Goal: Task Accomplishment & Management: Complete application form

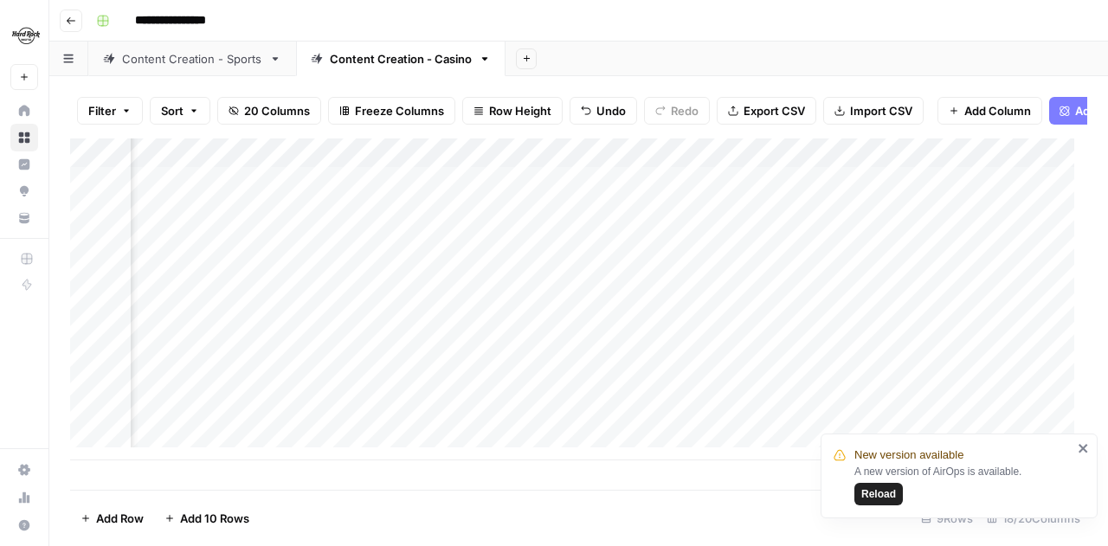
scroll to position [0, 1887]
click at [739, 193] on div "Add Column" at bounding box center [578, 300] width 1017 height 322
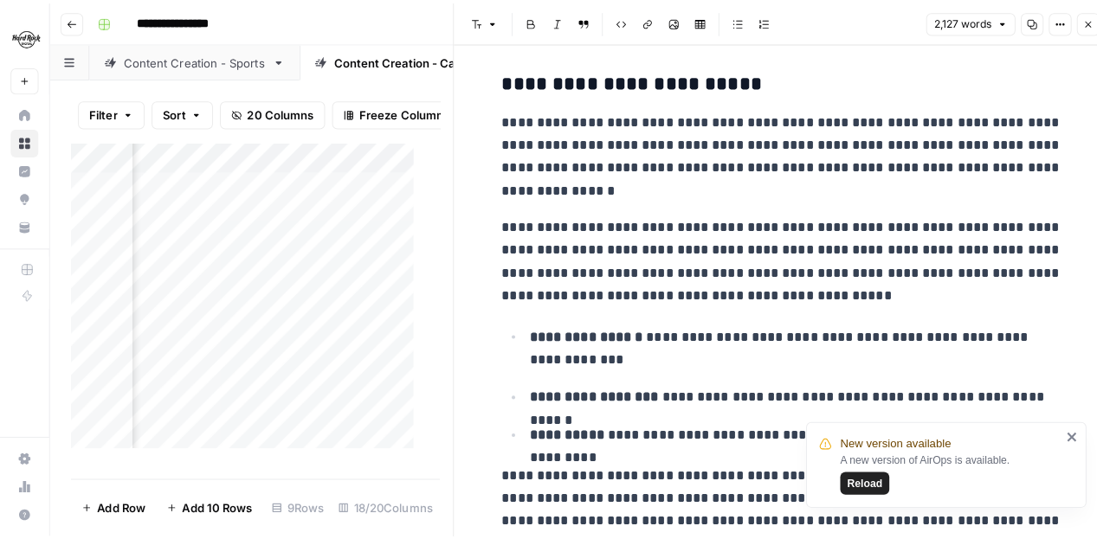
scroll to position [433, 0]
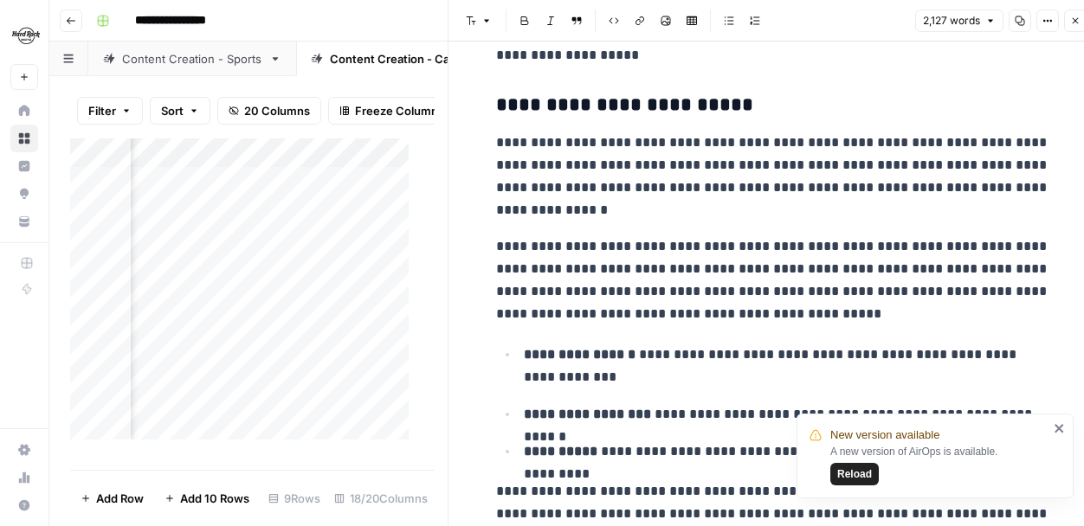
click at [1058, 429] on icon "close" at bounding box center [1058, 428] width 9 height 9
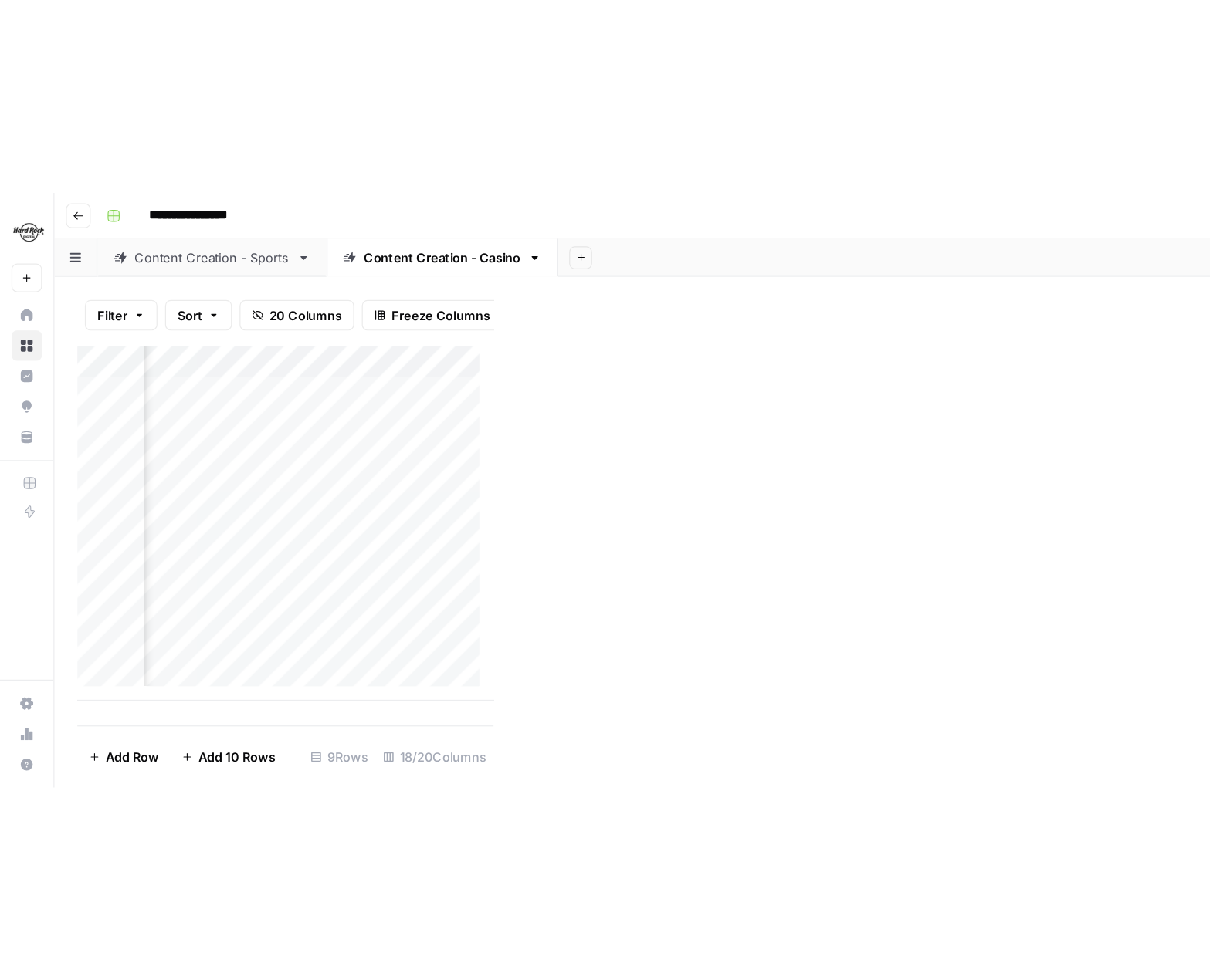
scroll to position [0, 958]
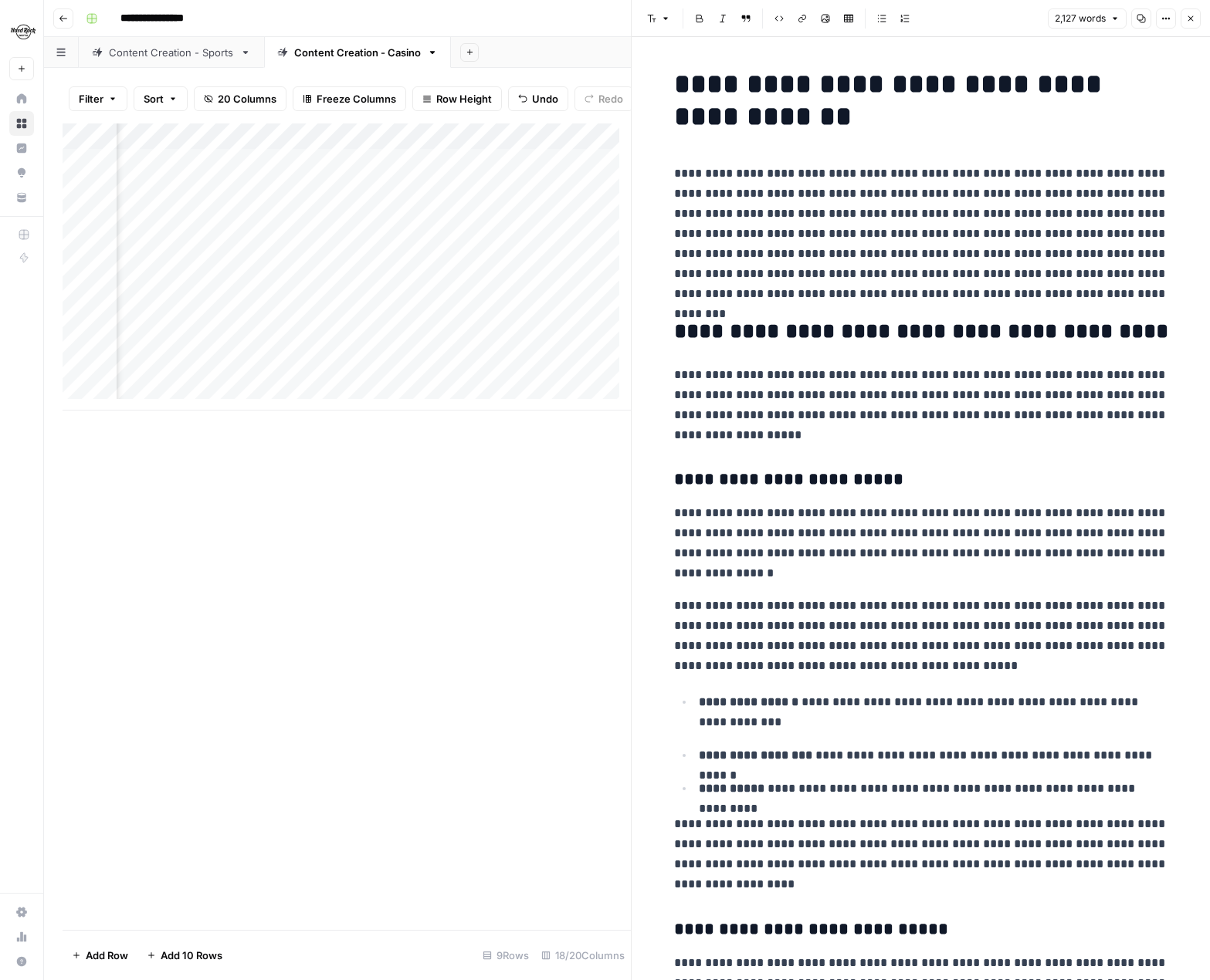
click at [987, 23] on button "Close" at bounding box center [1190, 19] width 21 height 21
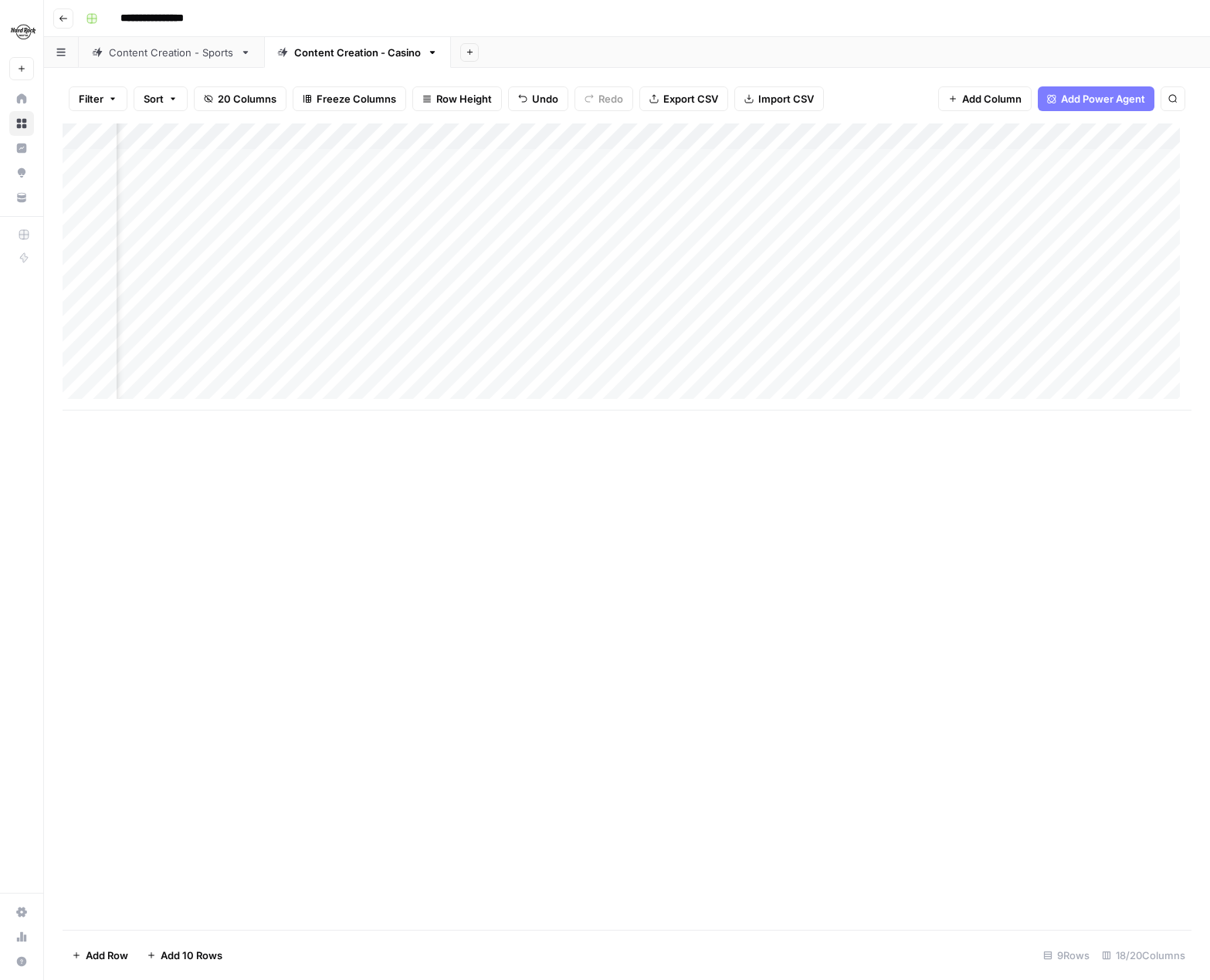
scroll to position [0, 1478]
click at [865, 159] on div "Add Column" at bounding box center [627, 268] width 1129 height 287
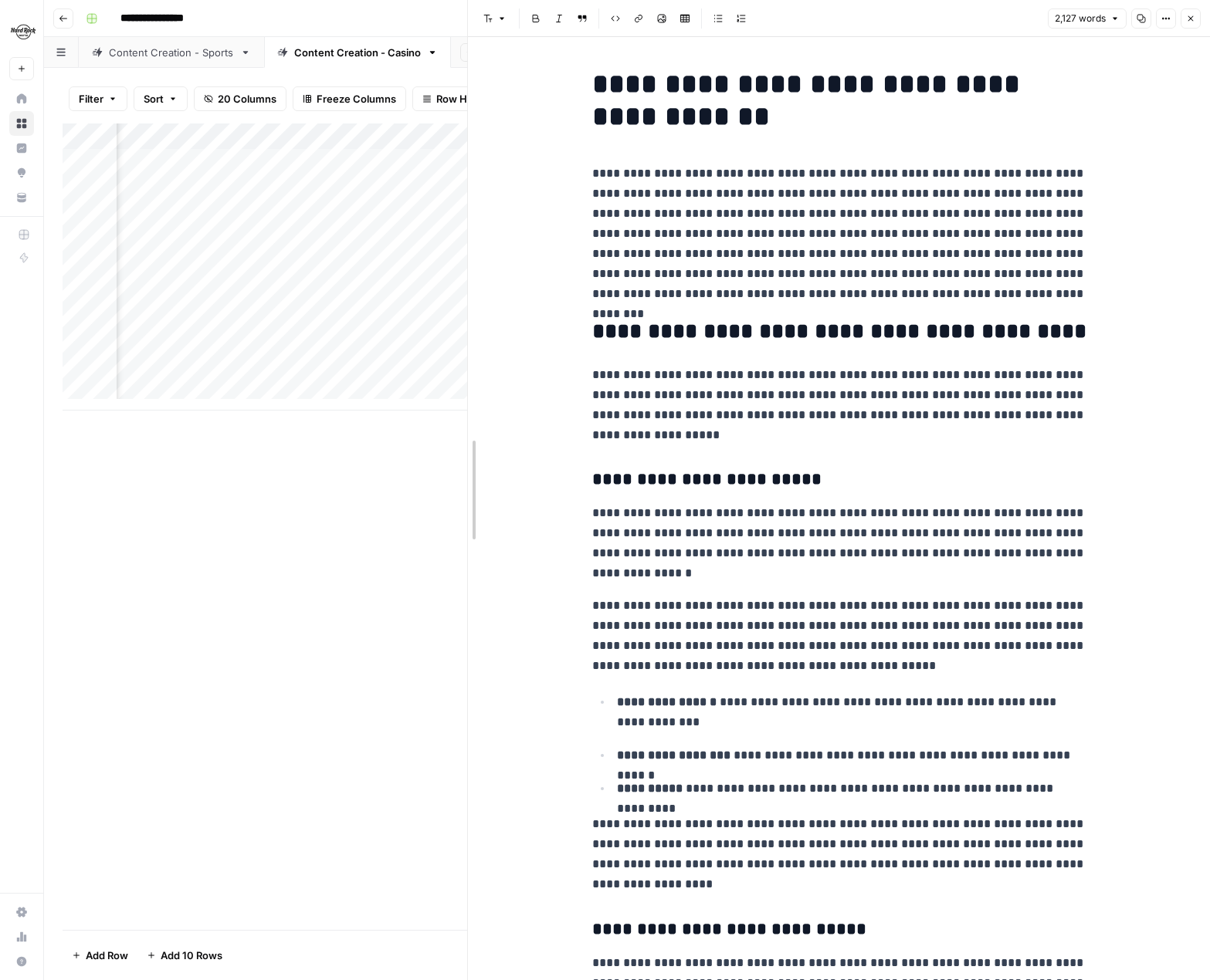
drag, startPoint x: 608, startPoint y: 595, endPoint x: 467, endPoint y: 594, distance: 141.0
click at [141, 48] on div "Content Creation - Sports" at bounding box center [171, 52] width 125 height 15
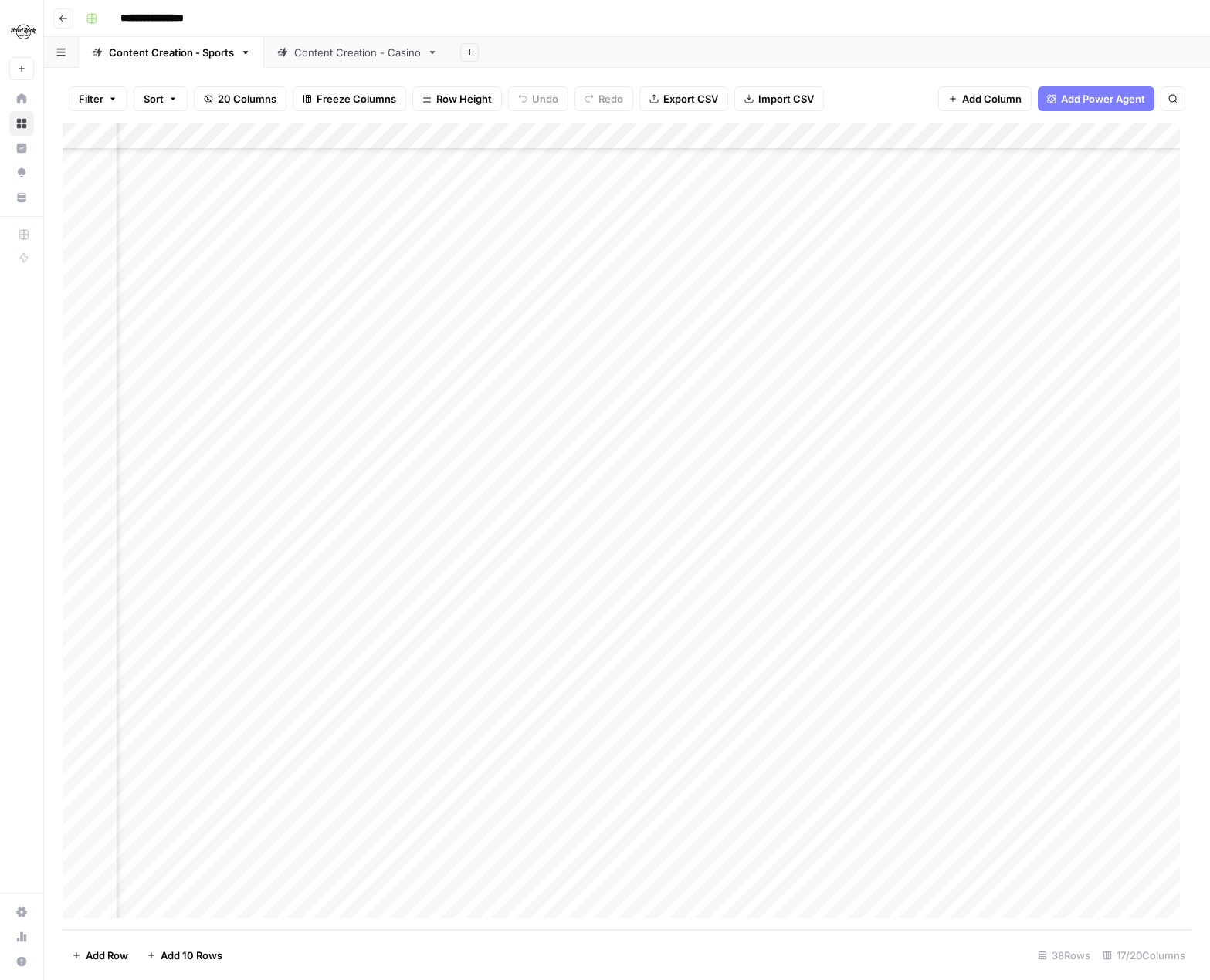
scroll to position [253, 1140]
click at [922, 486] on div "Add Column" at bounding box center [627, 527] width 1129 height 807
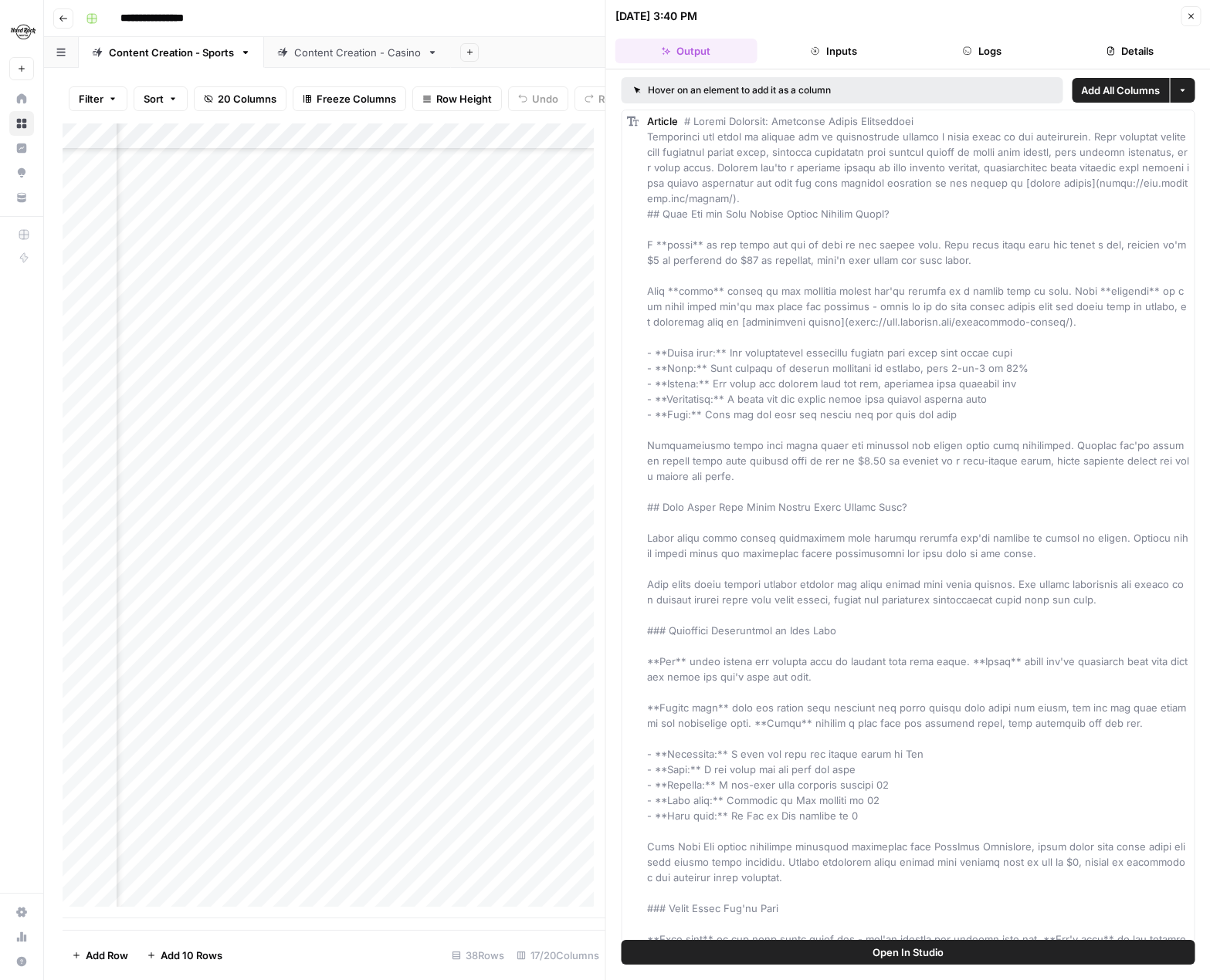
click at [987, 21] on button "Close" at bounding box center [1190, 16] width 21 height 21
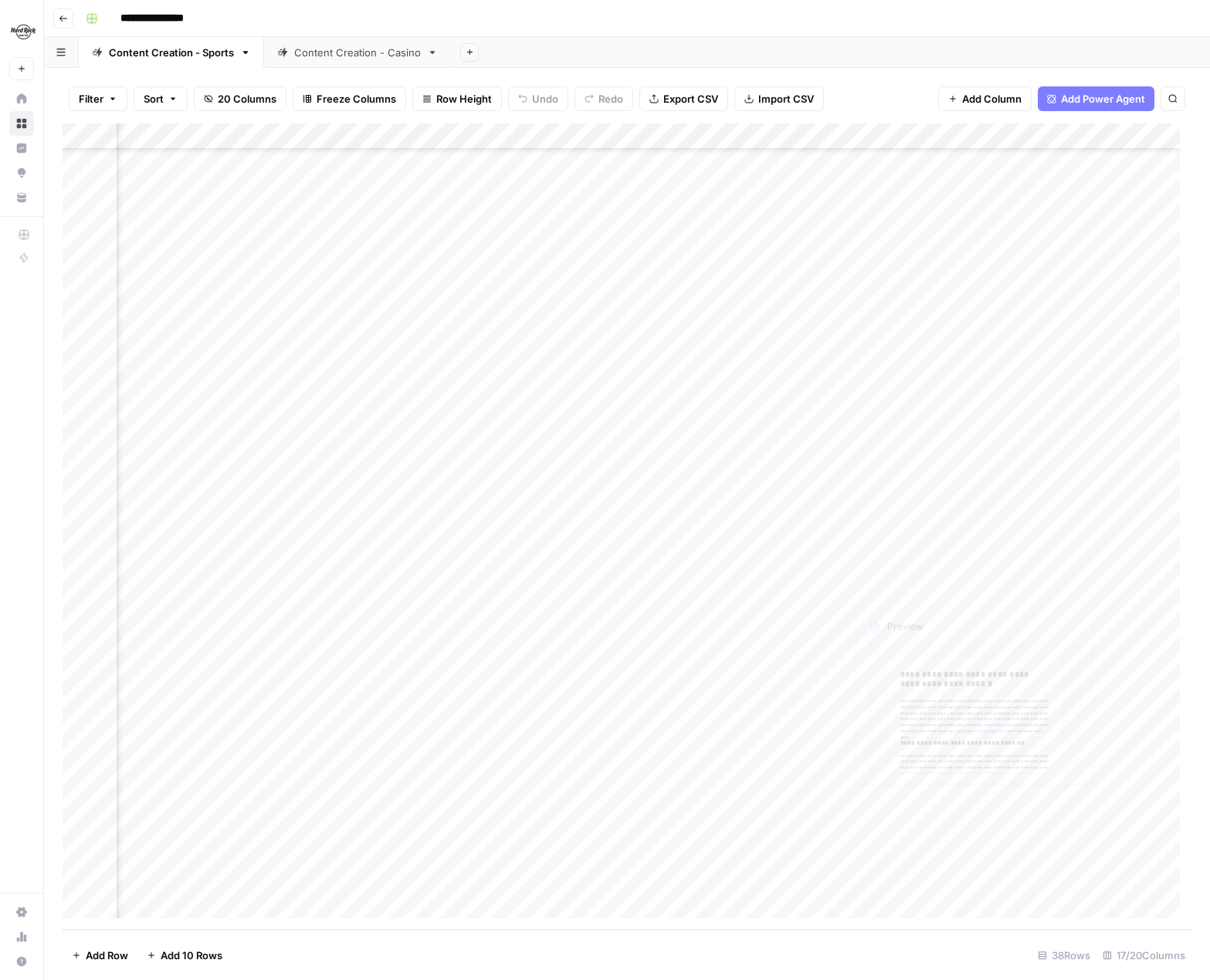
click at [987, 486] on div "Add Column" at bounding box center [627, 527] width 1129 height 807
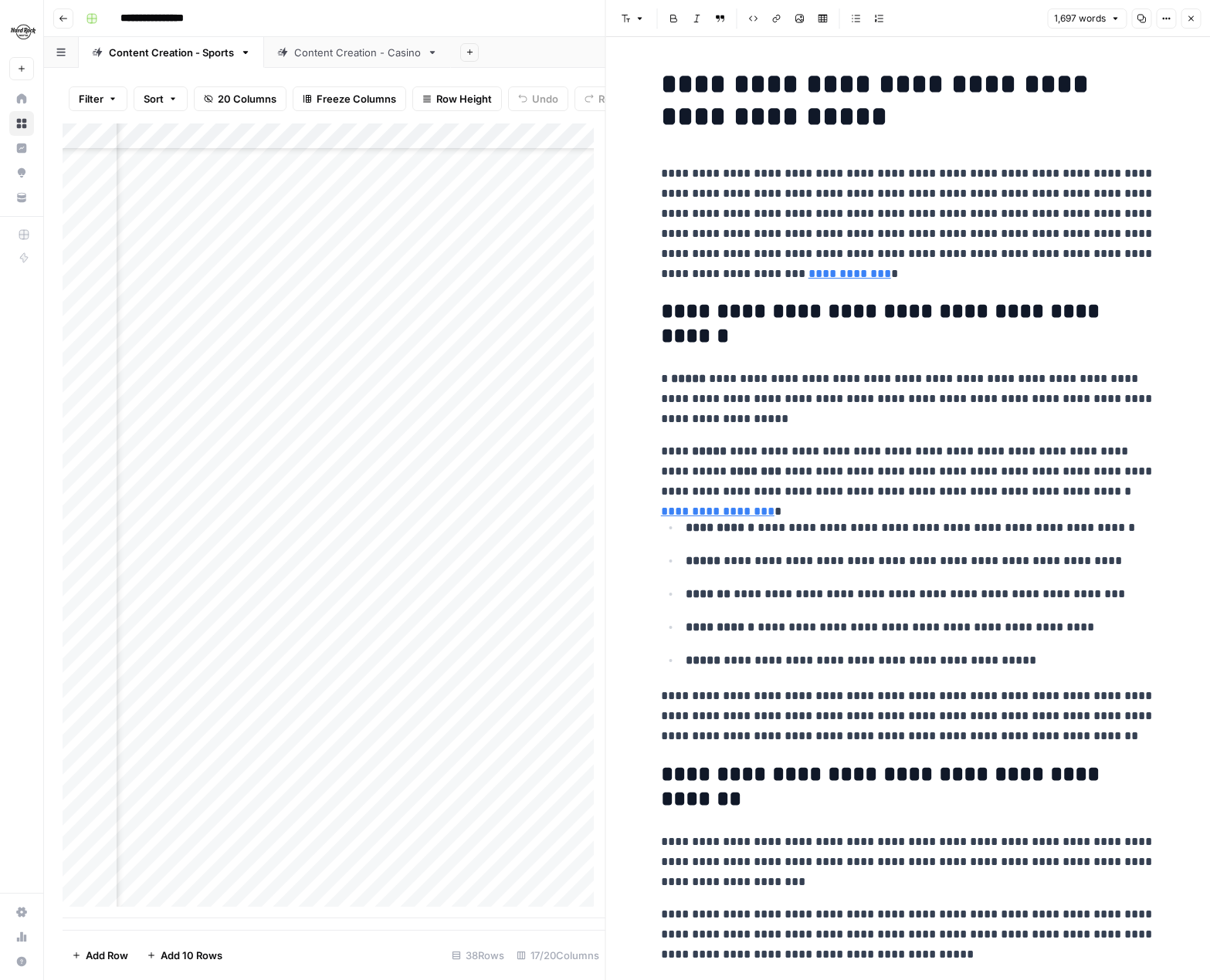
click at [987, 24] on button "Close" at bounding box center [1190, 19] width 21 height 21
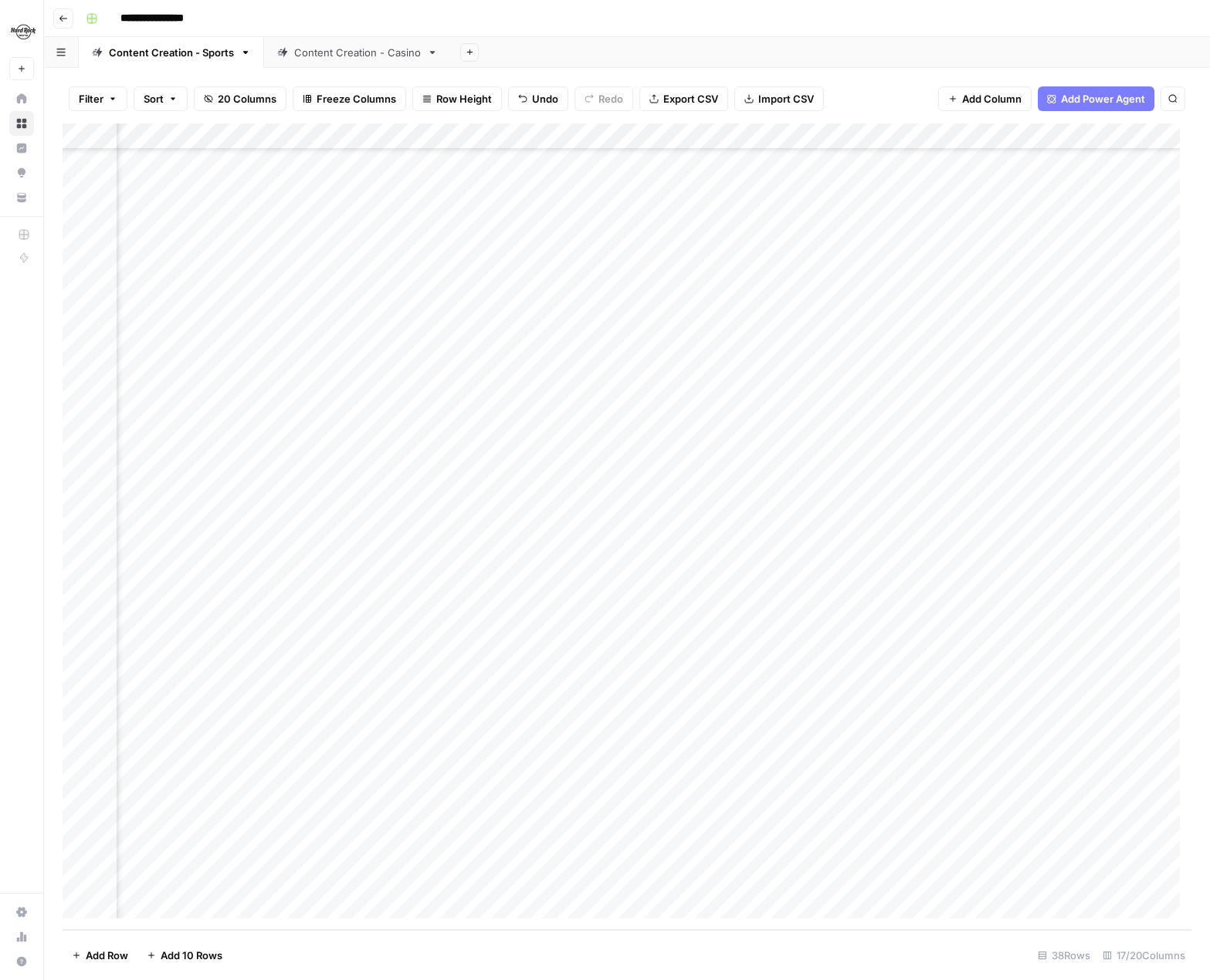
click at [317, 63] on link "Content Creation - Casino" at bounding box center [358, 53] width 187 height 31
click at [65, 24] on button "Go back" at bounding box center [63, 19] width 21 height 21
click at [65, 19] on icon "button" at bounding box center [63, 19] width 9 height 9
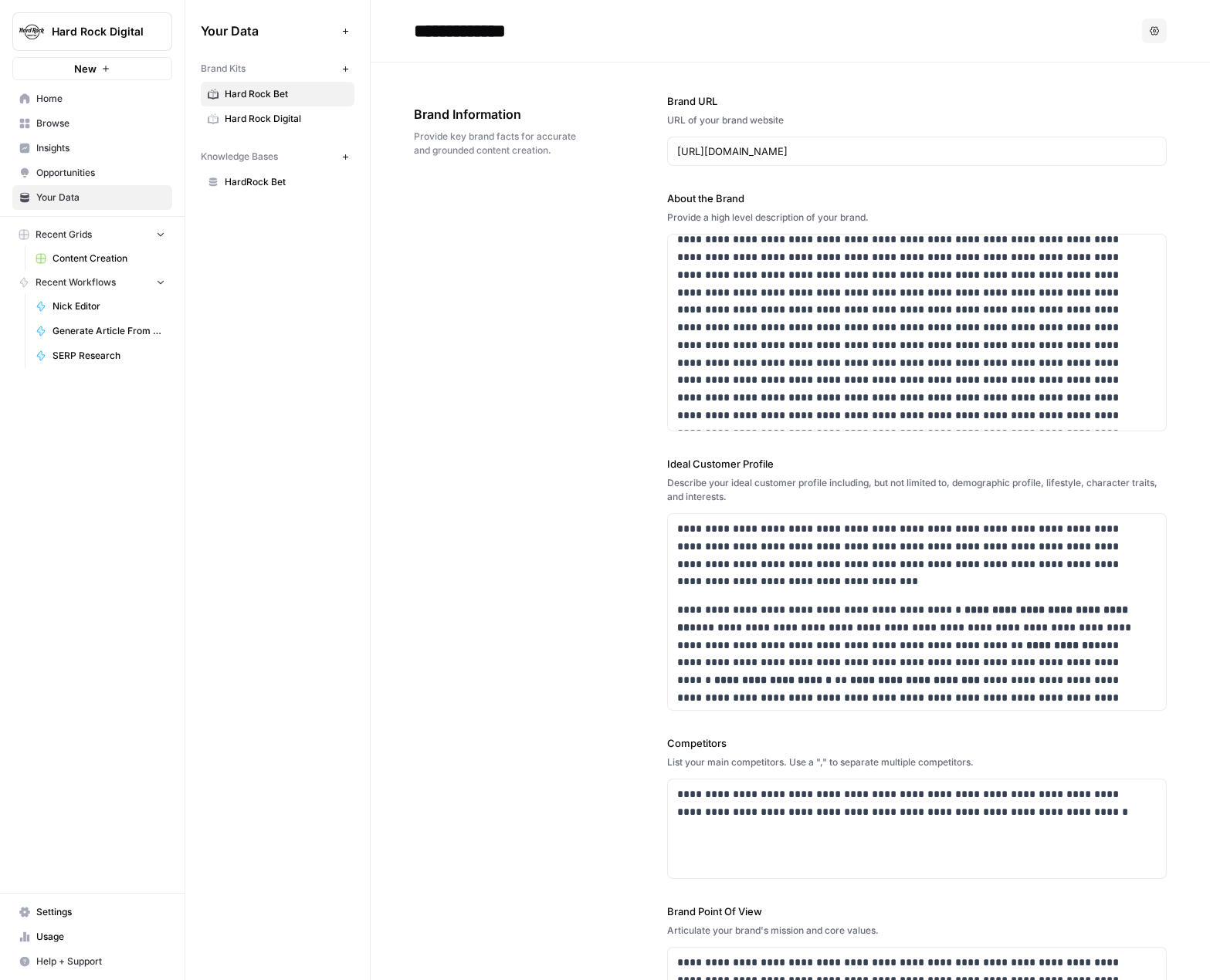
scroll to position [865, 0]
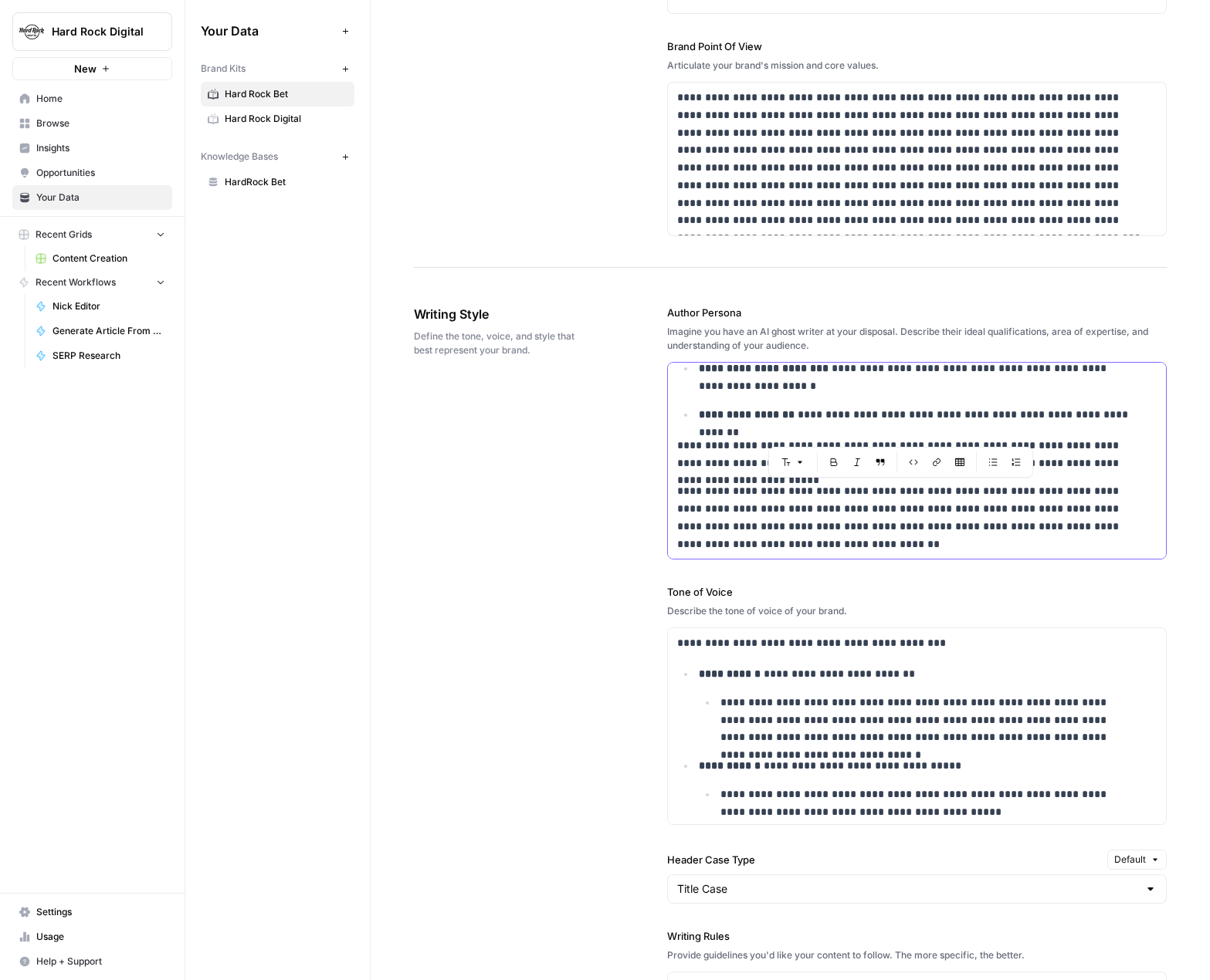
drag, startPoint x: 932, startPoint y: 490, endPoint x: 868, endPoint y: 490, distance: 64.0
click at [868, 486] on p "**********" at bounding box center [906, 517] width 459 height 70
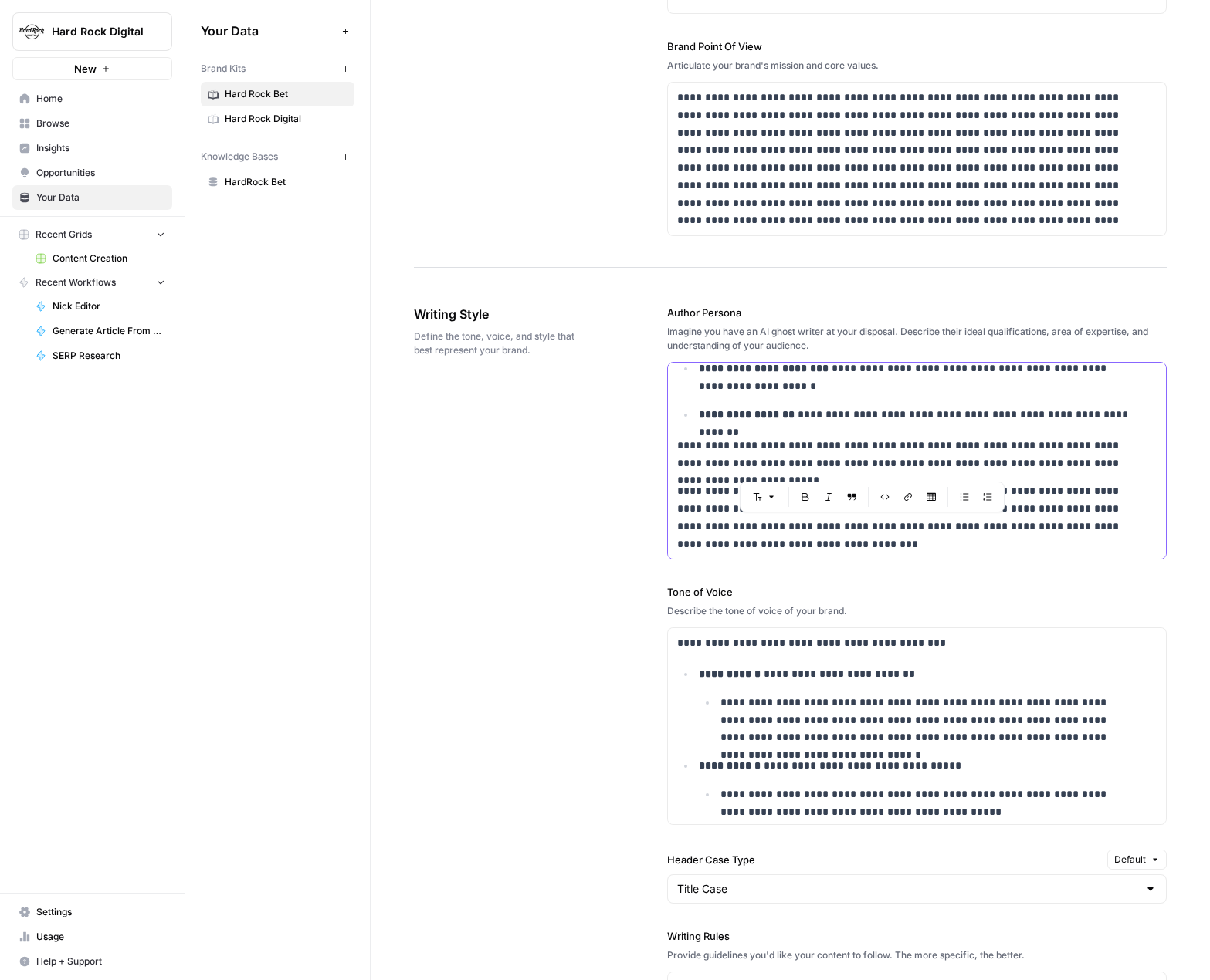
drag, startPoint x: 747, startPoint y: 544, endPoint x: 1005, endPoint y: 528, distance: 258.5
click at [987, 486] on p "**********" at bounding box center [906, 517] width 459 height 70
click at [940, 486] on p "**********" at bounding box center [906, 517] width 459 height 70
drag, startPoint x: 892, startPoint y: 507, endPoint x: 761, endPoint y: 507, distance: 131.0
click at [761, 486] on p "**********" at bounding box center [906, 517] width 459 height 70
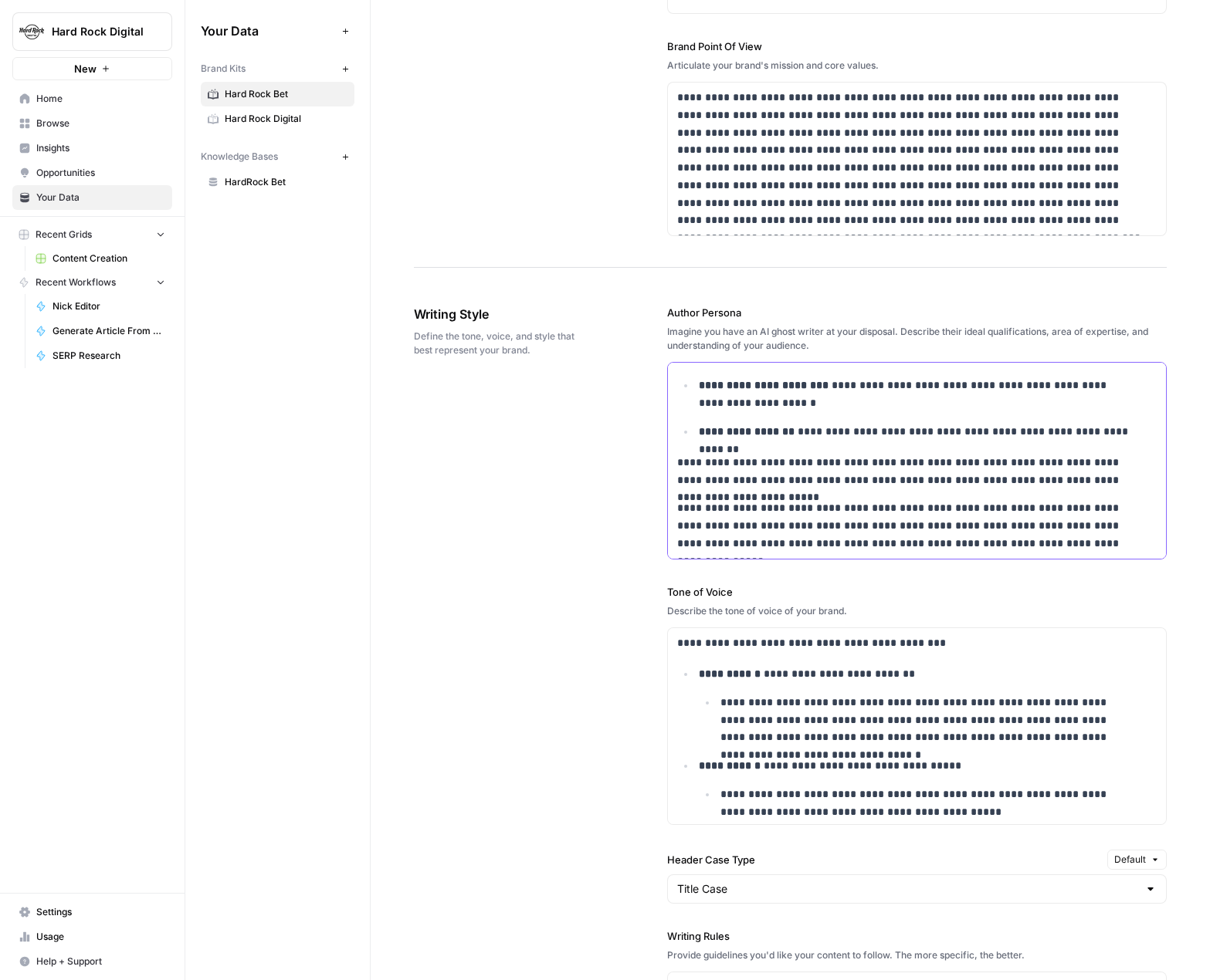
scroll to position [883, 0]
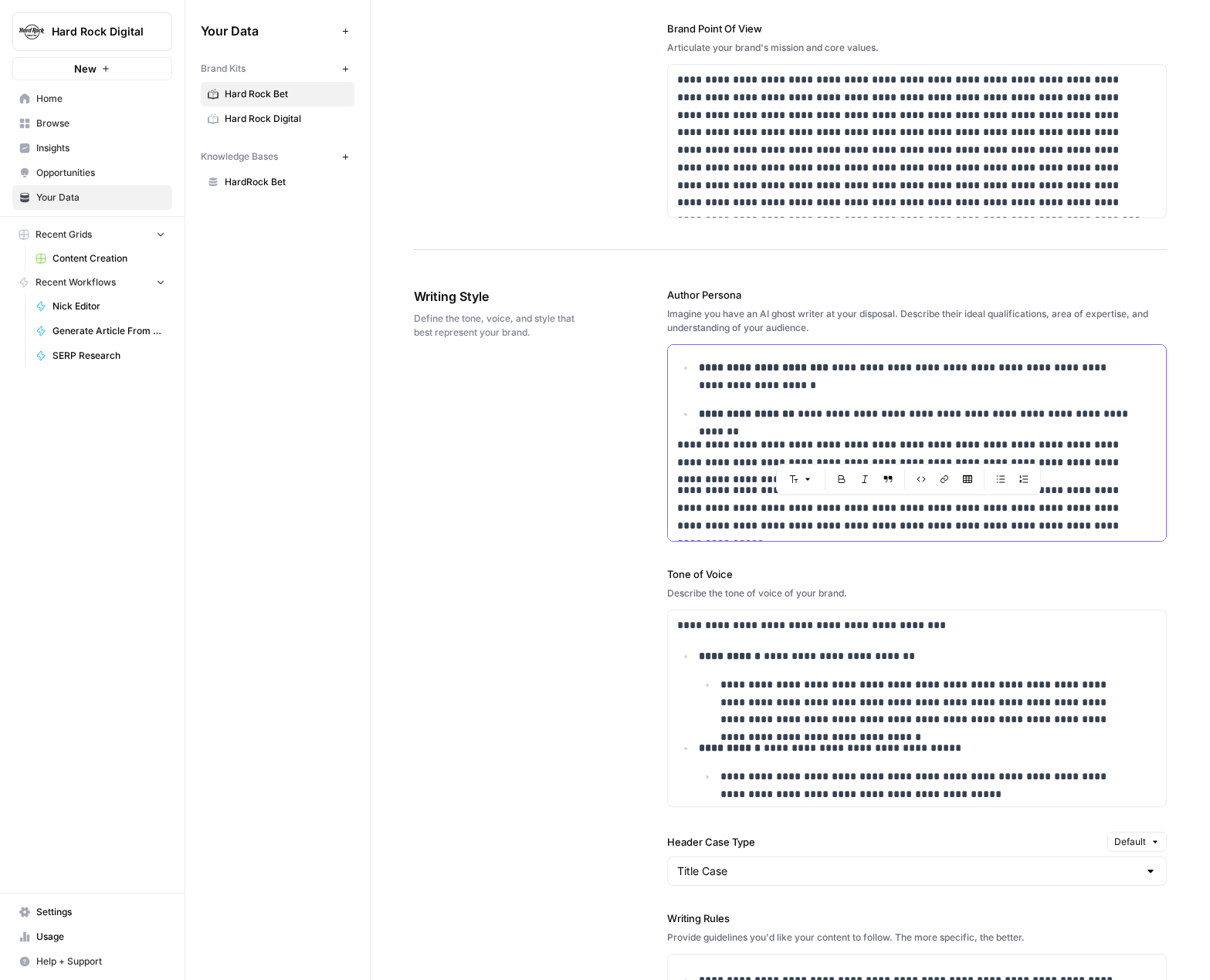
drag, startPoint x: 1054, startPoint y: 522, endPoint x: 772, endPoint y: 503, distance: 282.6
click at [772, 486] on p "**********" at bounding box center [906, 507] width 459 height 53
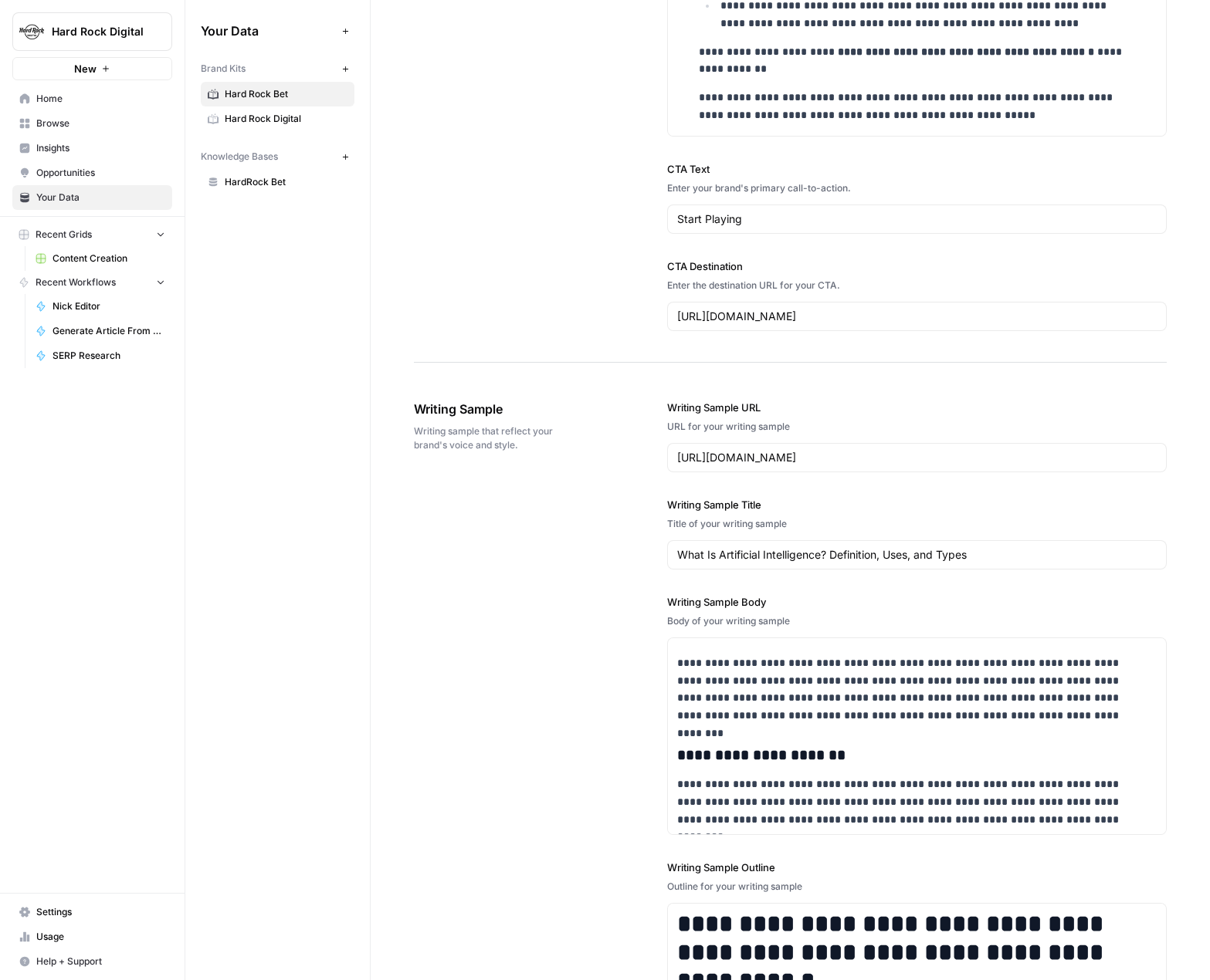
scroll to position [1939, 0]
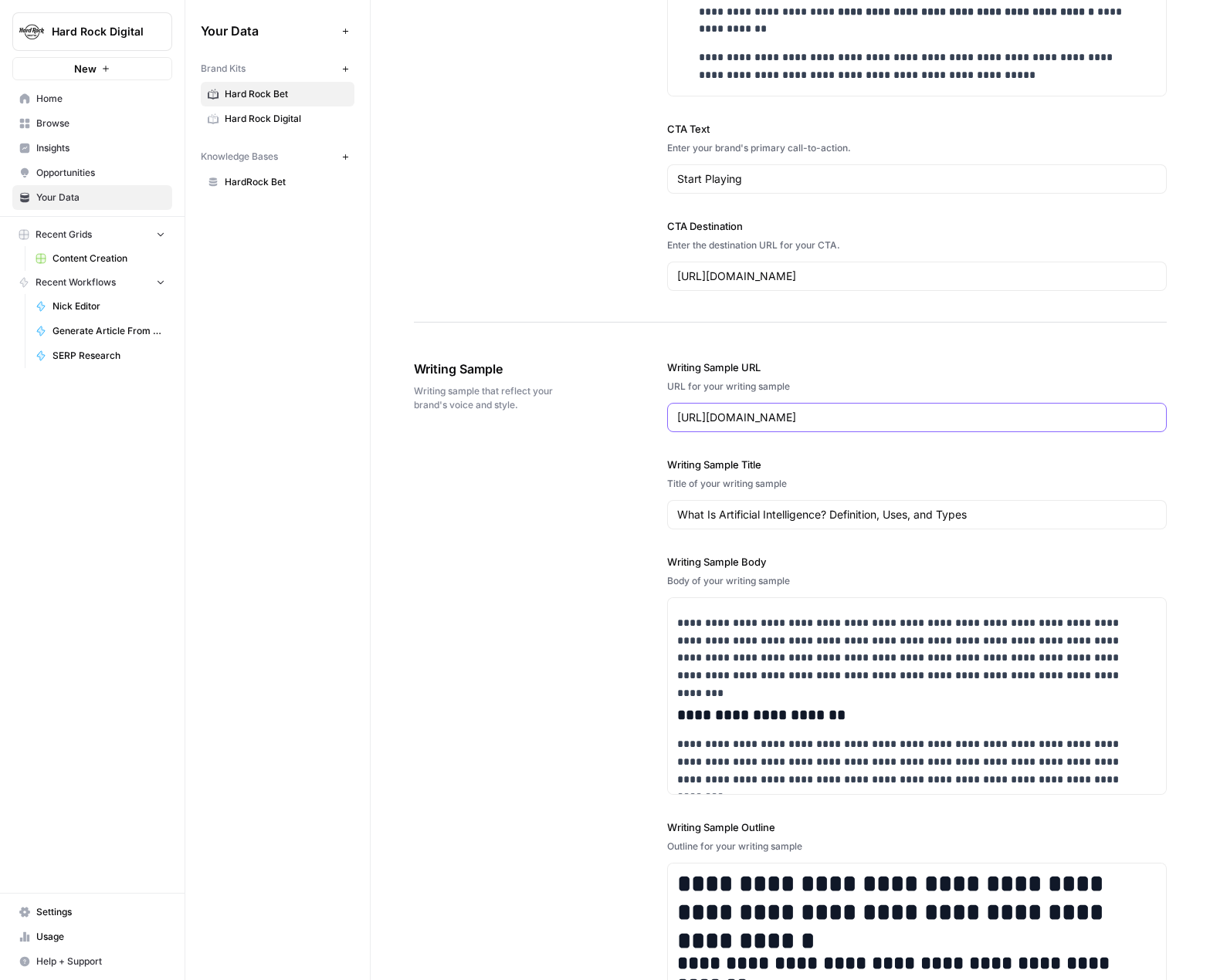
click at [854, 416] on input "[URL][DOMAIN_NAME]" at bounding box center [917, 417] width 480 height 15
paste input "[DOMAIN_NAME]/casino/how-to-play-roulette/"
type input "[URL][DOMAIN_NAME]"
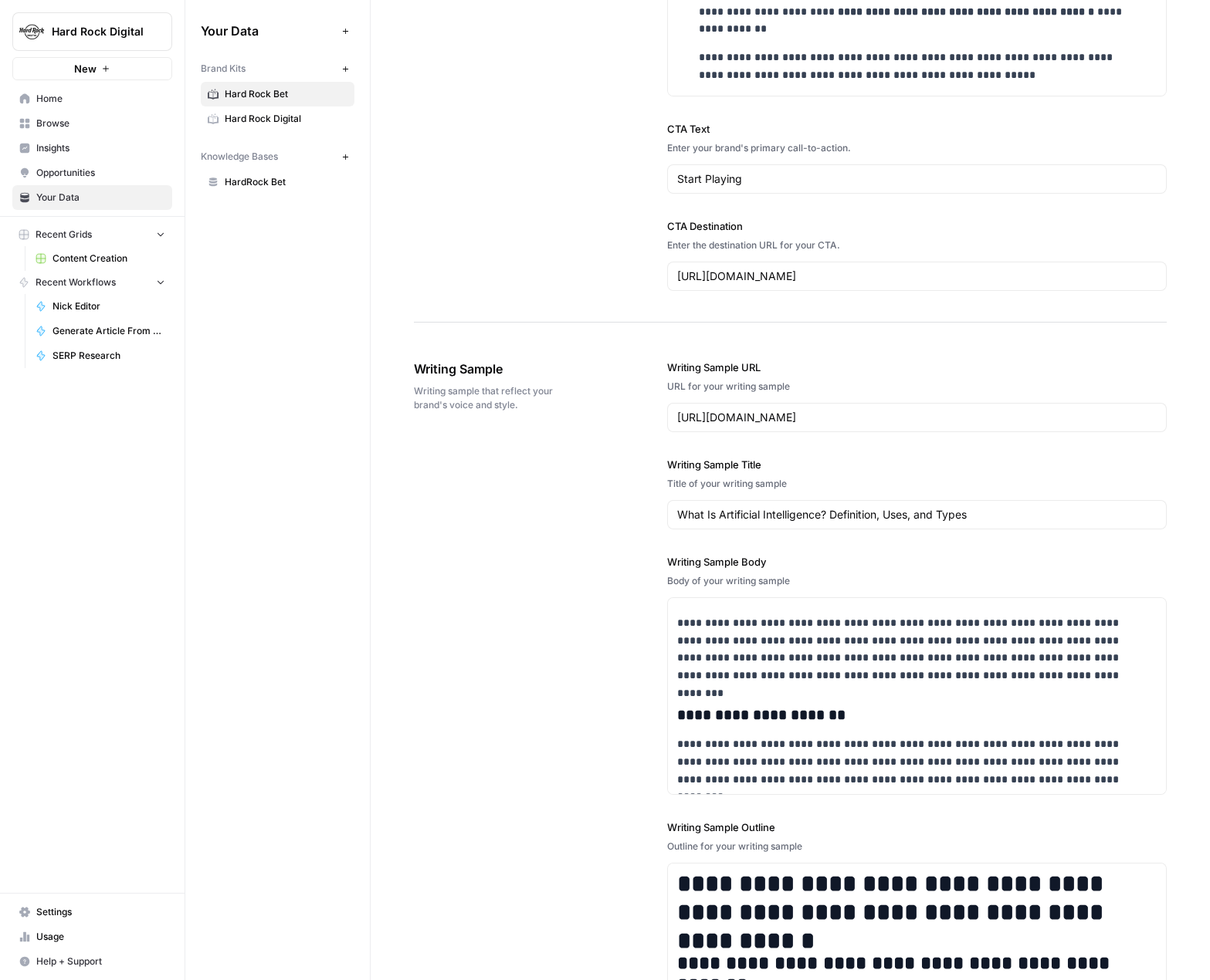
click at [872, 482] on div "Title of your writing sample" at bounding box center [917, 484] width 499 height 14
click at [758, 486] on input "What Is Artificial Intelligence? Definition, Uses, and Types" at bounding box center [917, 515] width 480 height 15
paste input "How to Play Roulette Online : A Beginners Guide"
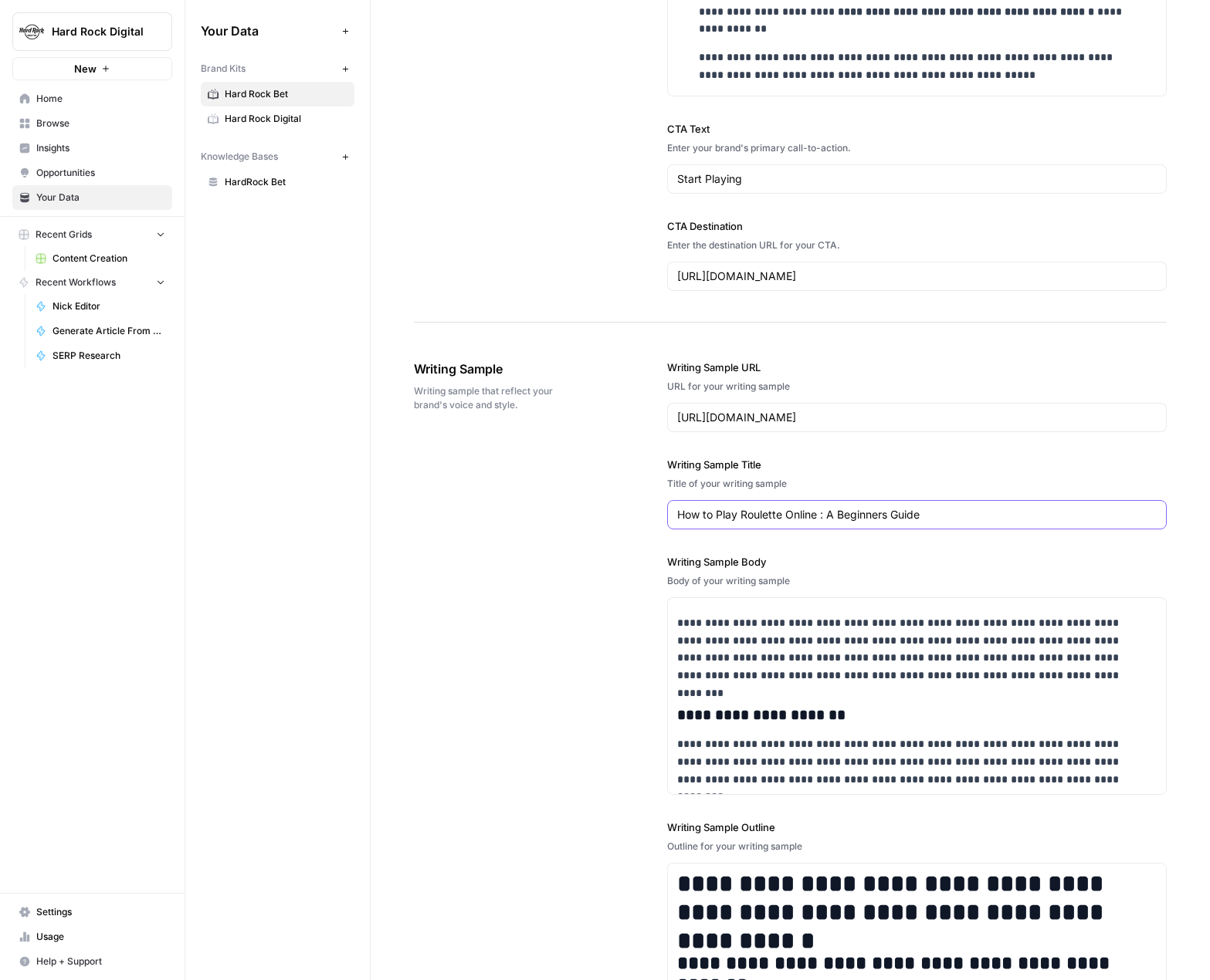
type input "How to Play Roulette Online : A Beginners Guide"
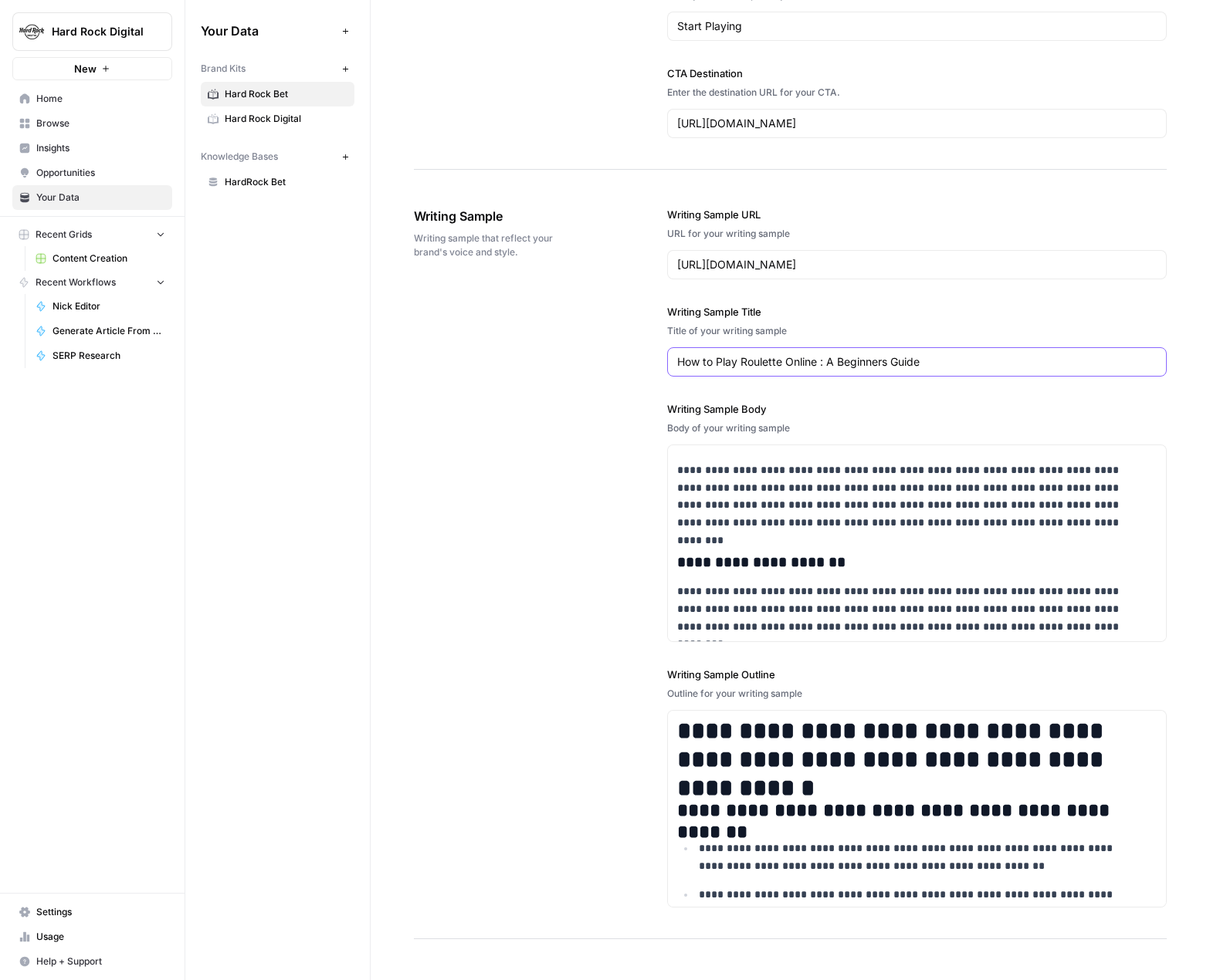
scroll to position [2185, 0]
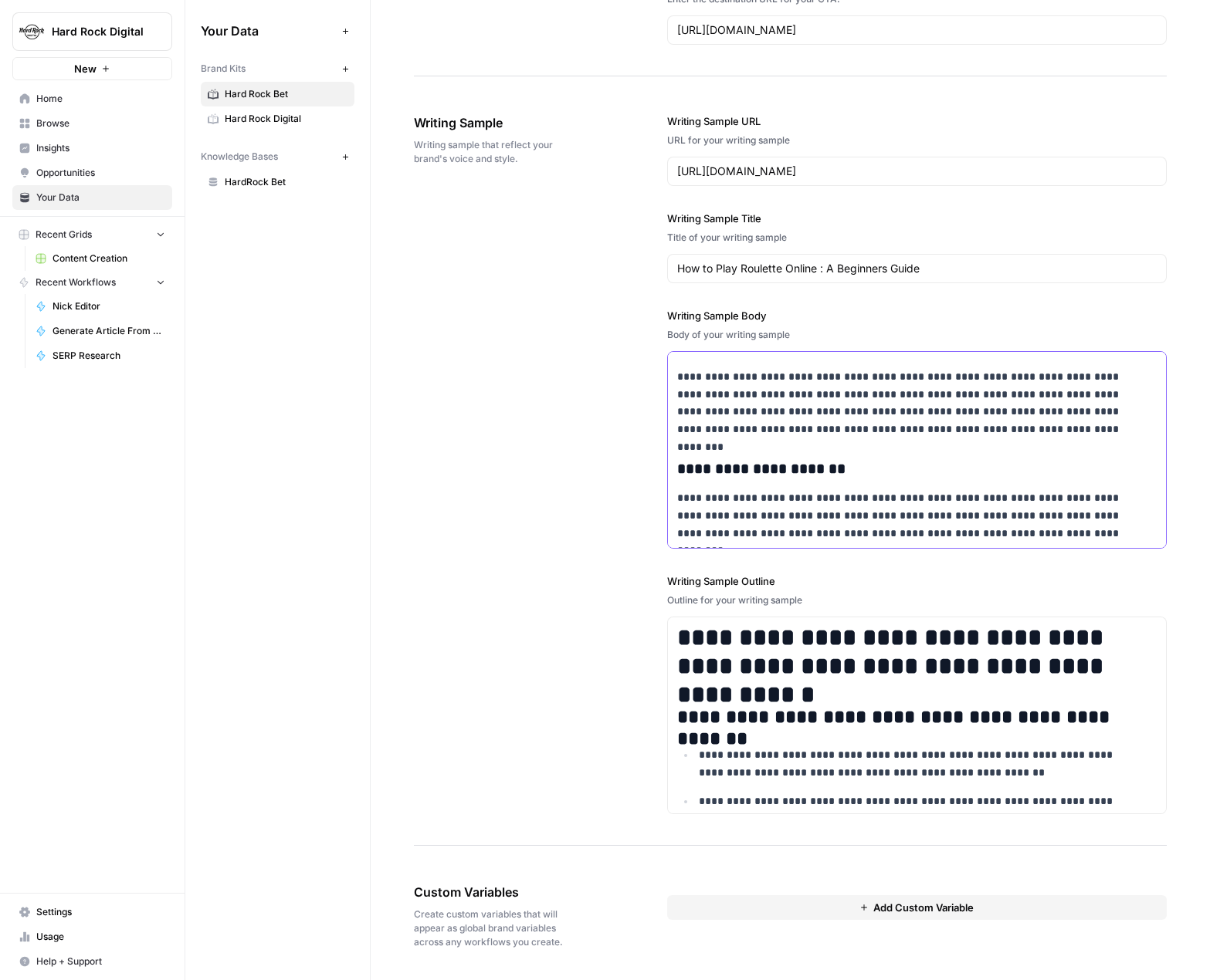
click at [900, 468] on h3 "**********" at bounding box center [906, 469] width 459 height 19
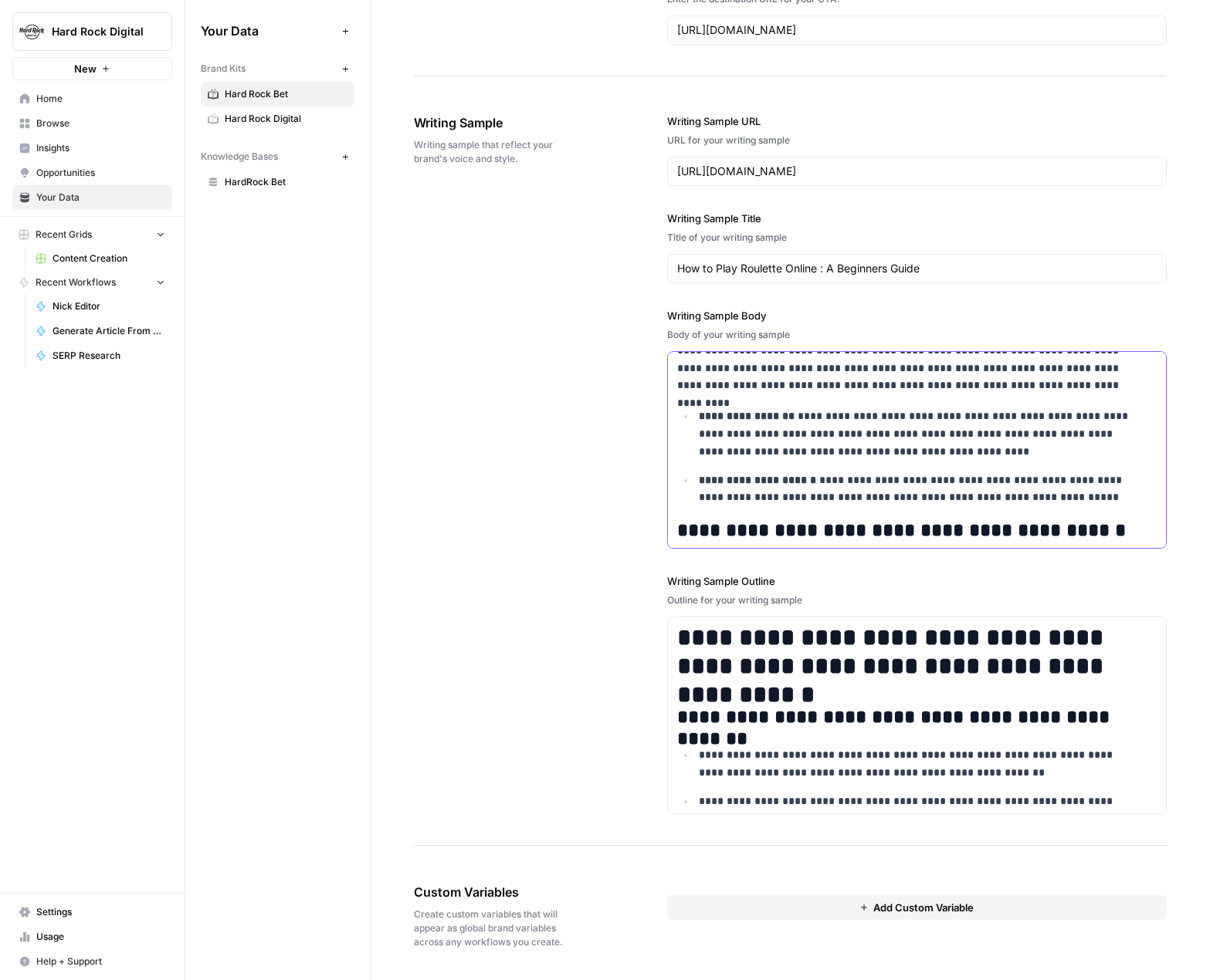
scroll to position [0, 0]
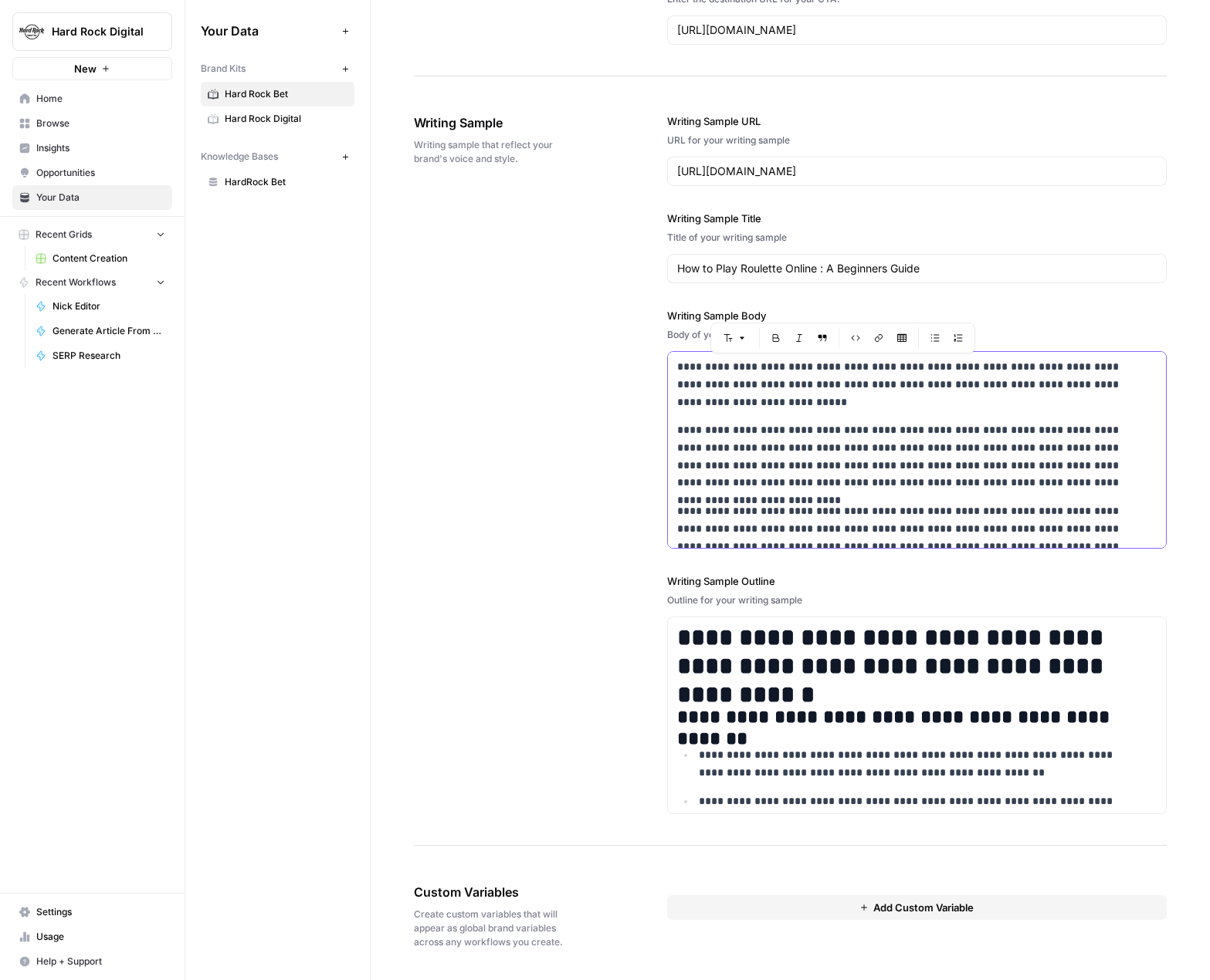
drag, startPoint x: 1059, startPoint y: 534, endPoint x: 513, endPoint y: 193, distance: 643.7
click at [514, 193] on div "**********" at bounding box center [790, 465] width 753 height 763
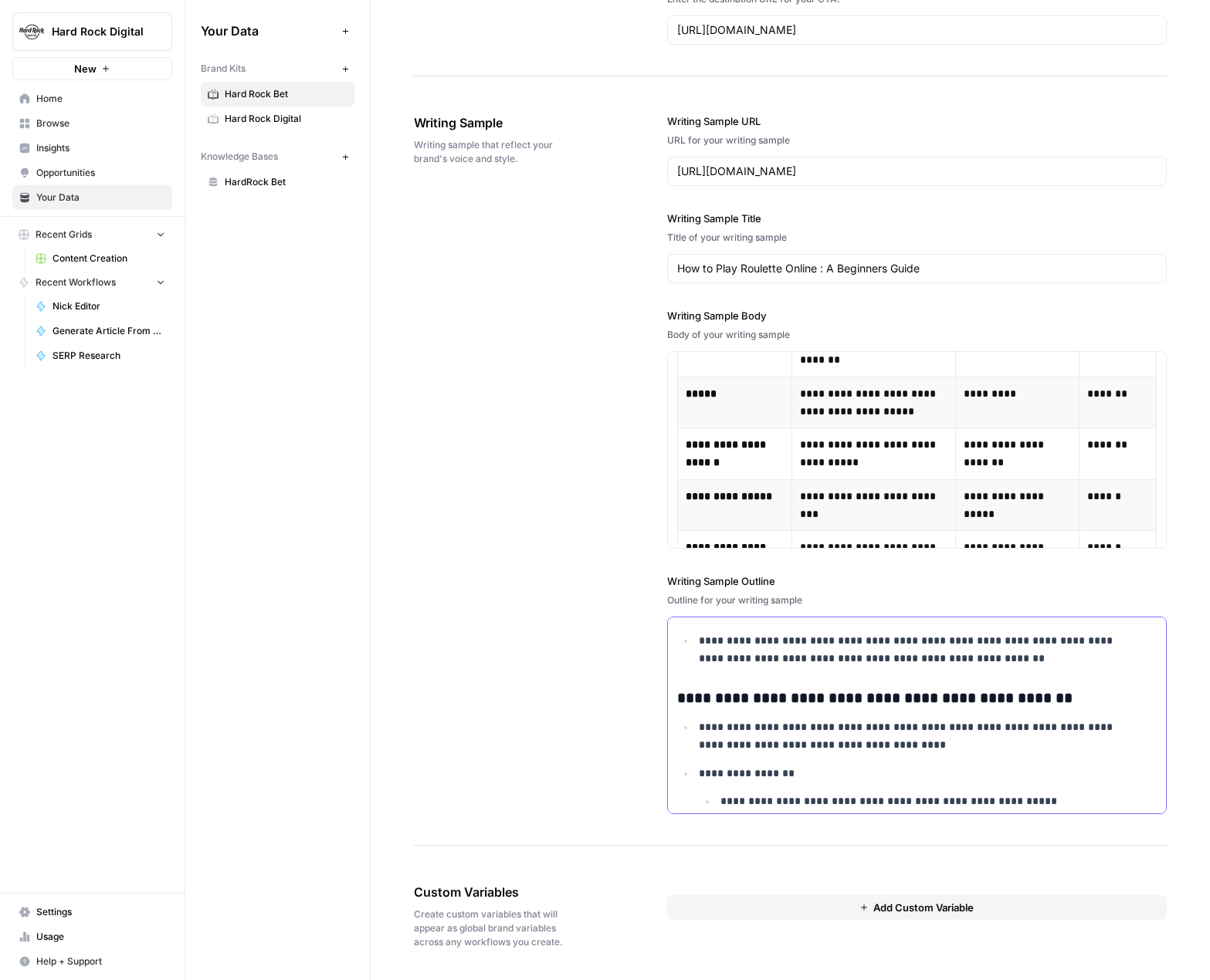
scroll to position [960, 0]
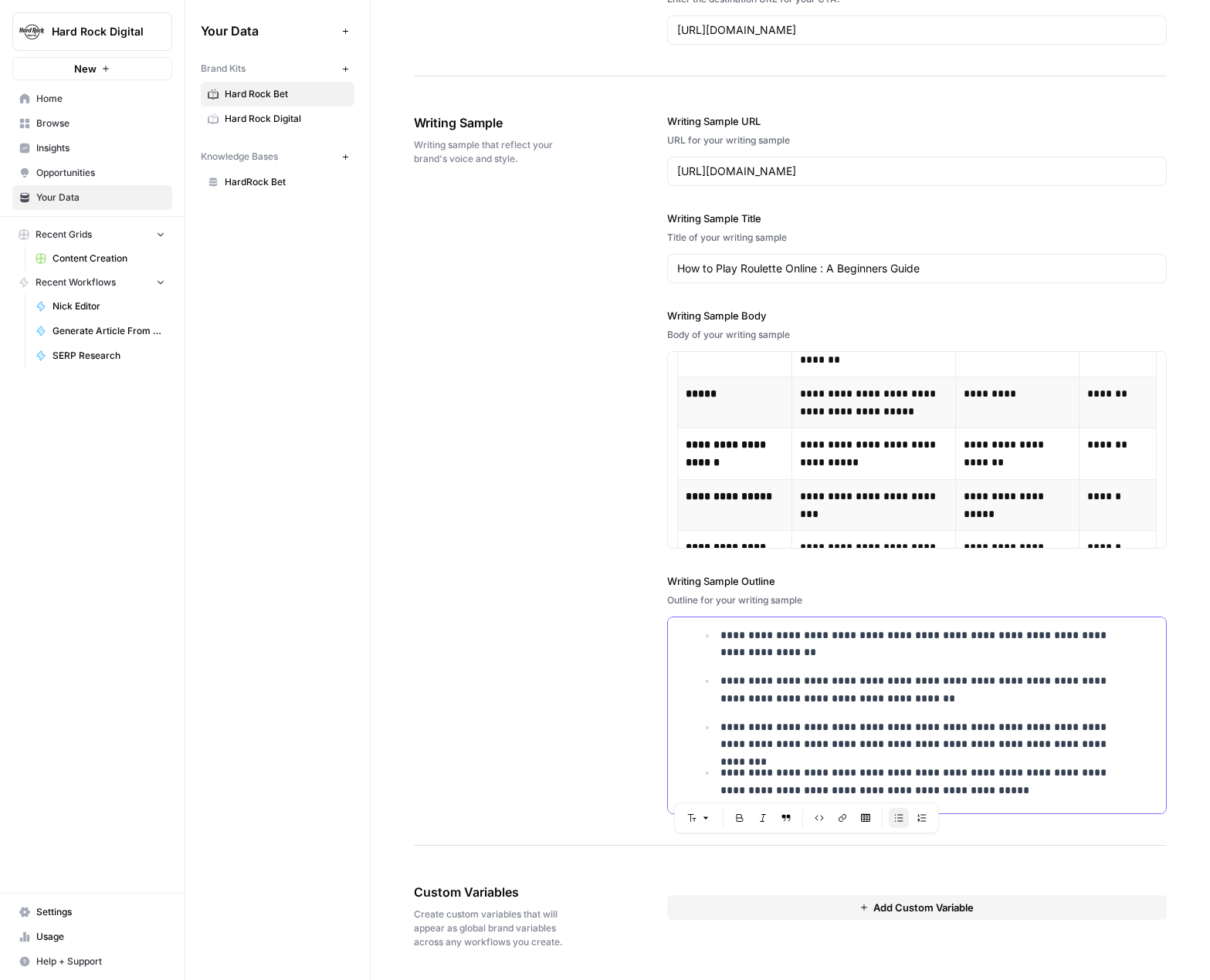
drag, startPoint x: 675, startPoint y: 630, endPoint x: 1138, endPoint y: 1017, distance: 603.4
click at [987, 486] on html "**********" at bounding box center [605, 490] width 1210 height 980
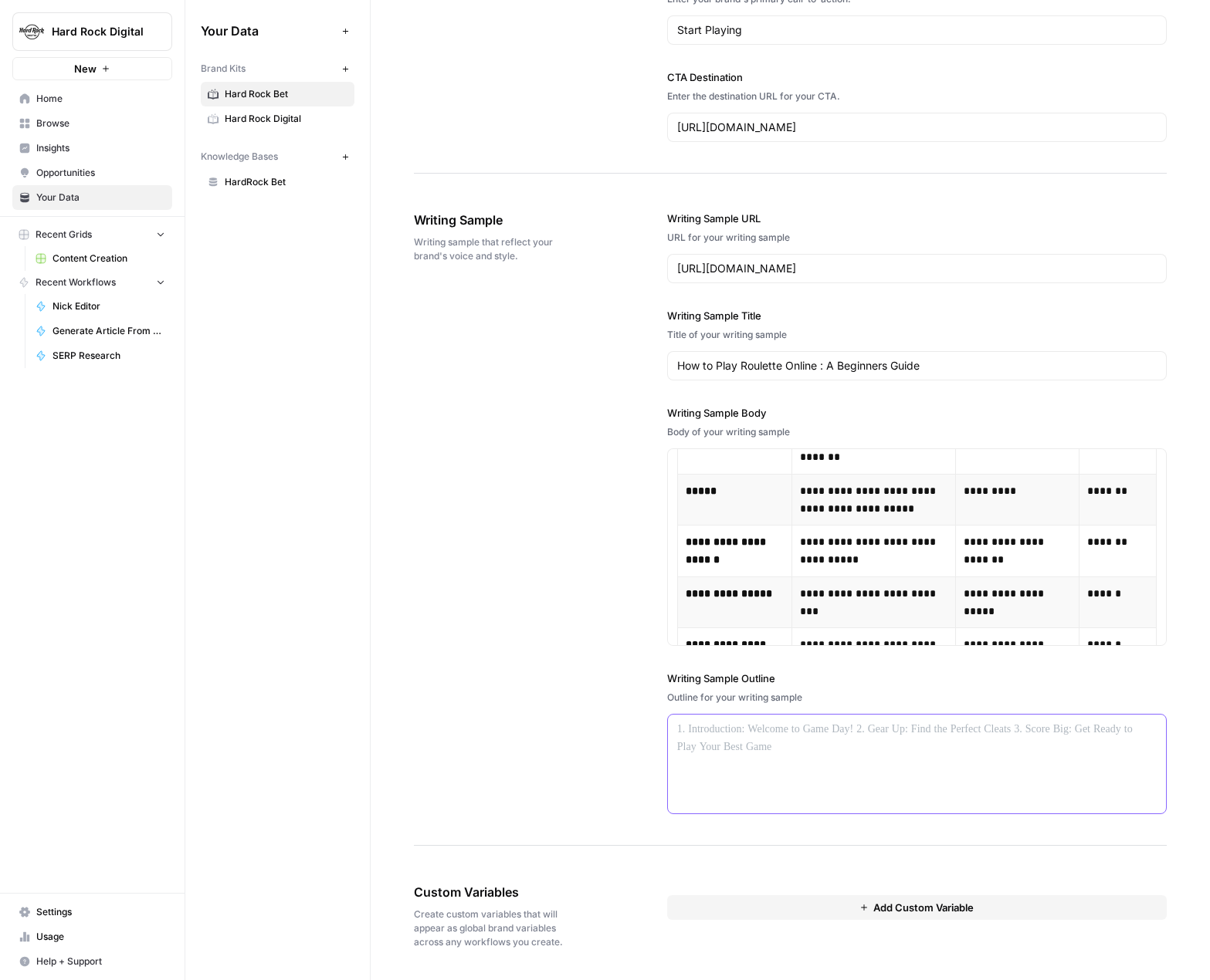
scroll to position [2088, 0]
click at [735, 486] on p at bounding box center [917, 730] width 480 height 18
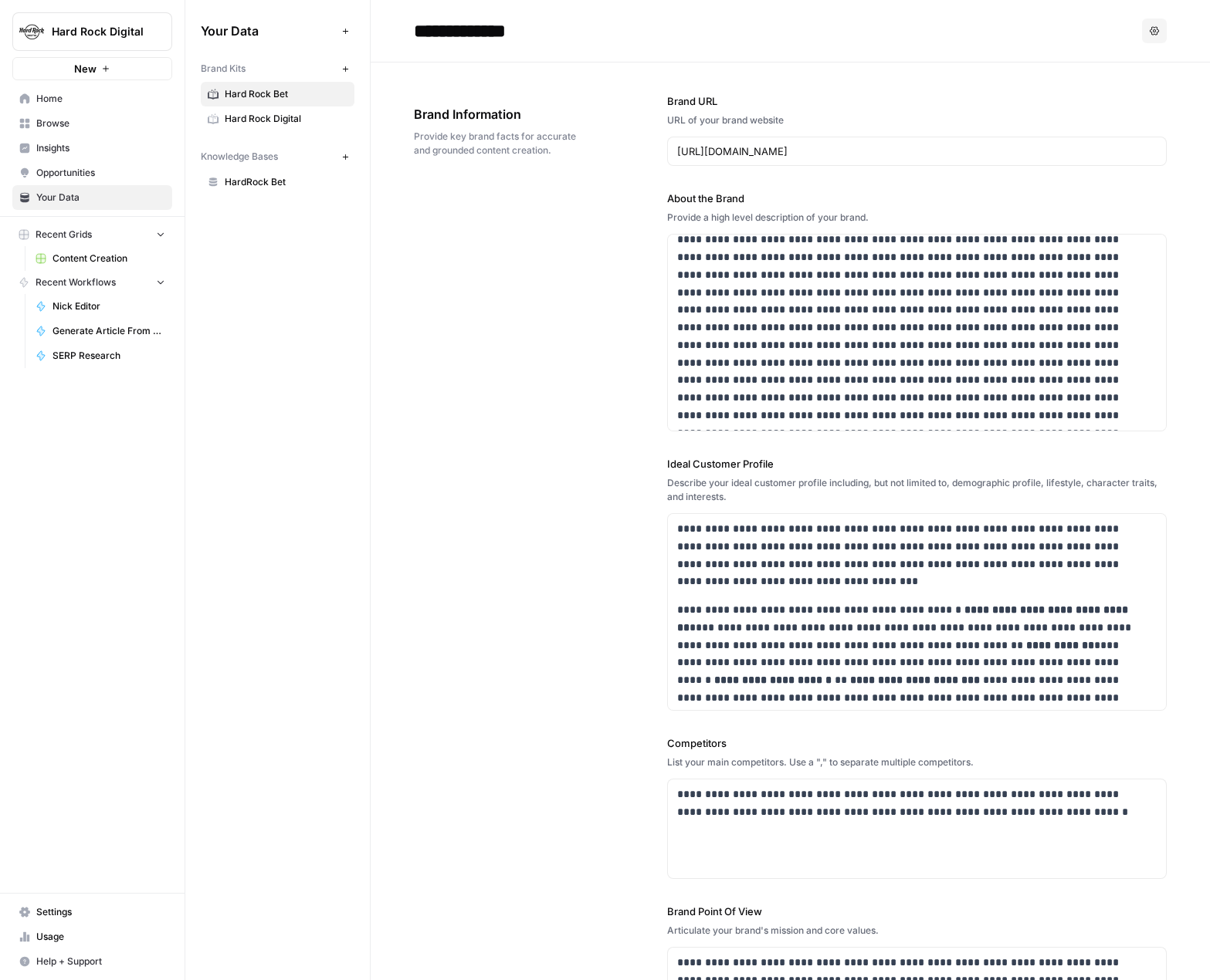
scroll to position [0, 0]
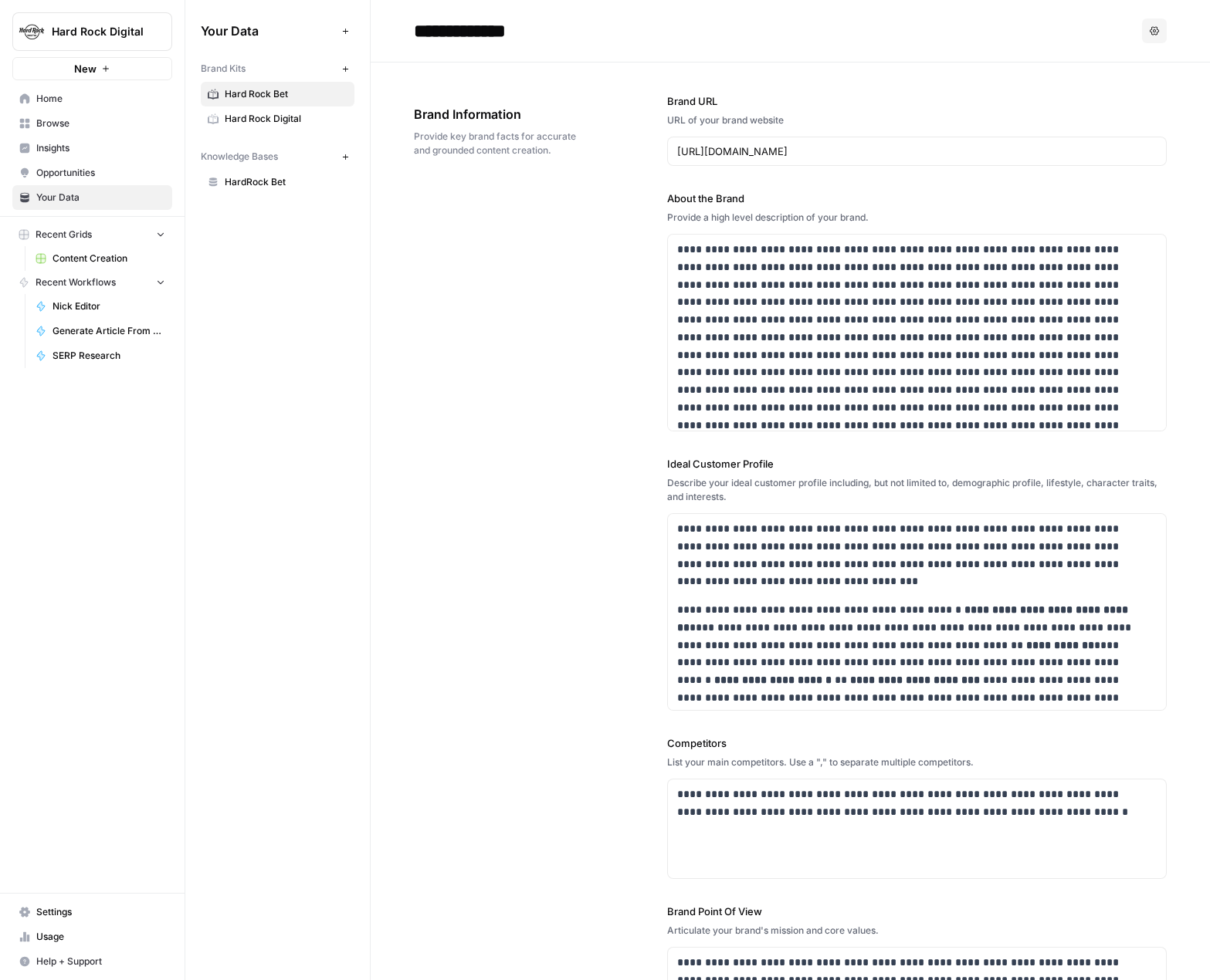
click at [547, 375] on div "**********" at bounding box center [790, 597] width 753 height 1071
click at [86, 259] on span "Content Creation" at bounding box center [109, 259] width 112 height 14
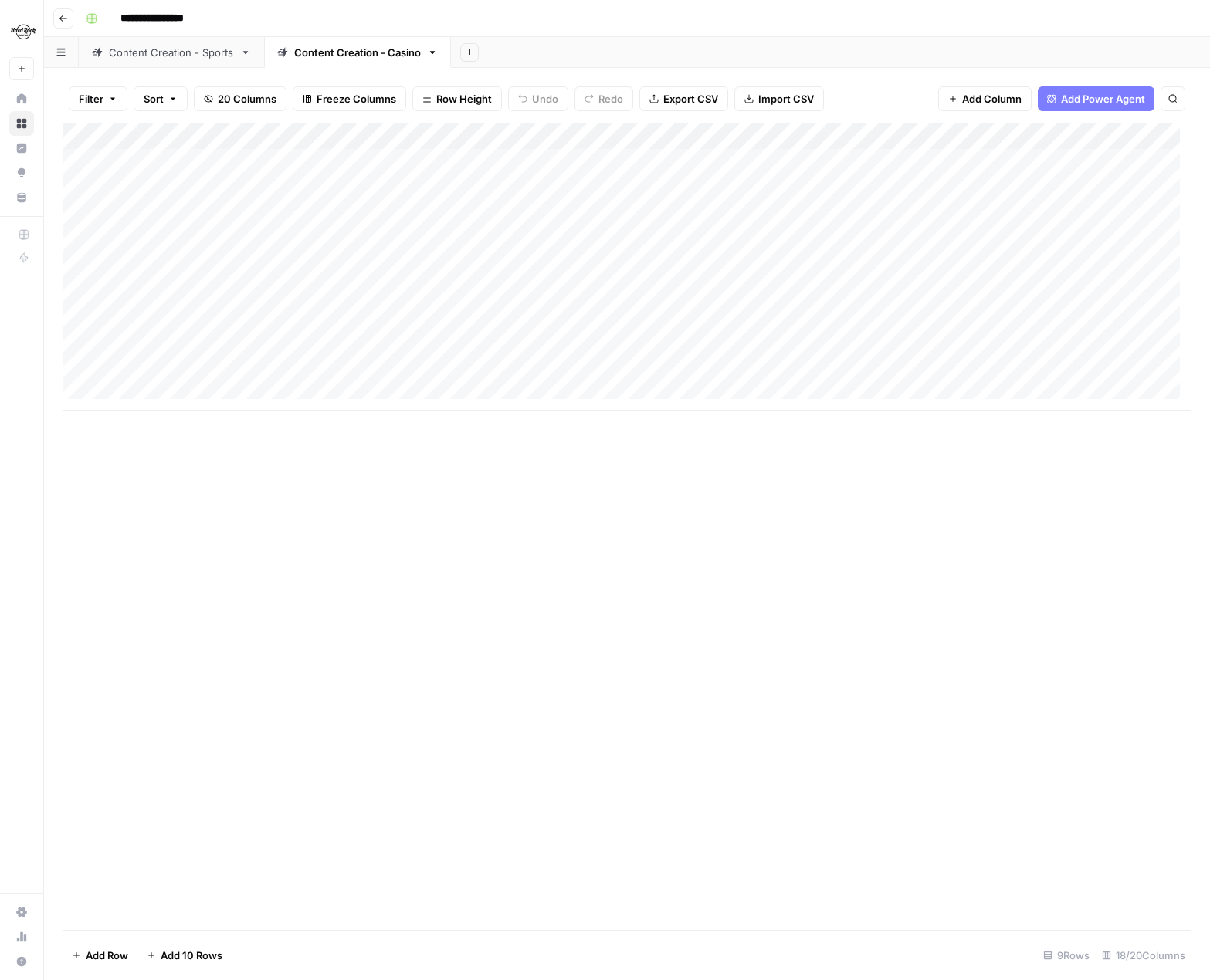
click at [298, 157] on div "Add Column" at bounding box center [627, 268] width 1129 height 287
click at [476, 159] on div "Add Column" at bounding box center [627, 268] width 1129 height 287
click at [676, 486] on div "Add Column" at bounding box center [627, 527] width 1129 height 807
click at [450, 267] on div "Add Column" at bounding box center [627, 268] width 1129 height 287
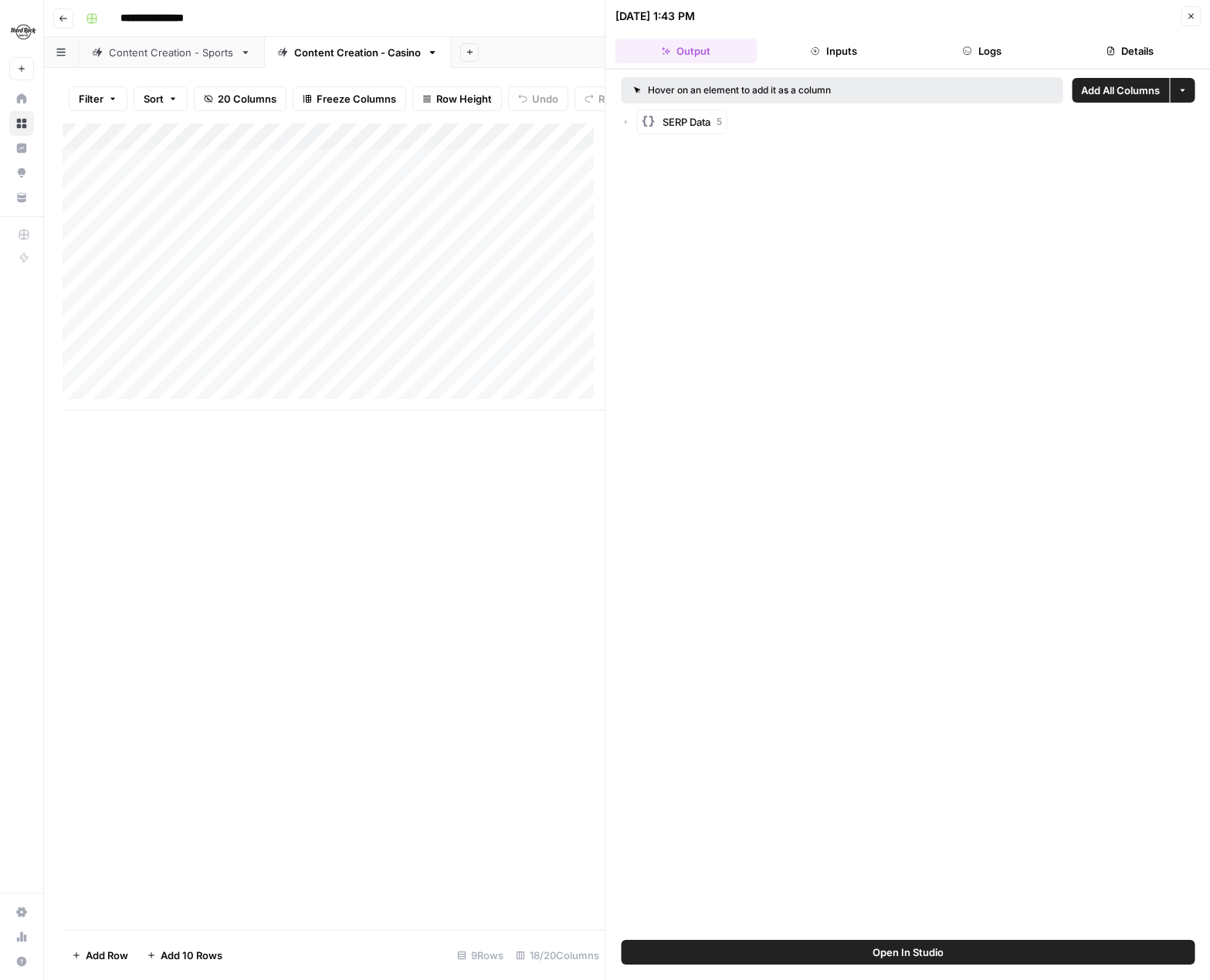
click at [834, 54] on button "Inputs" at bounding box center [833, 51] width 142 height 25
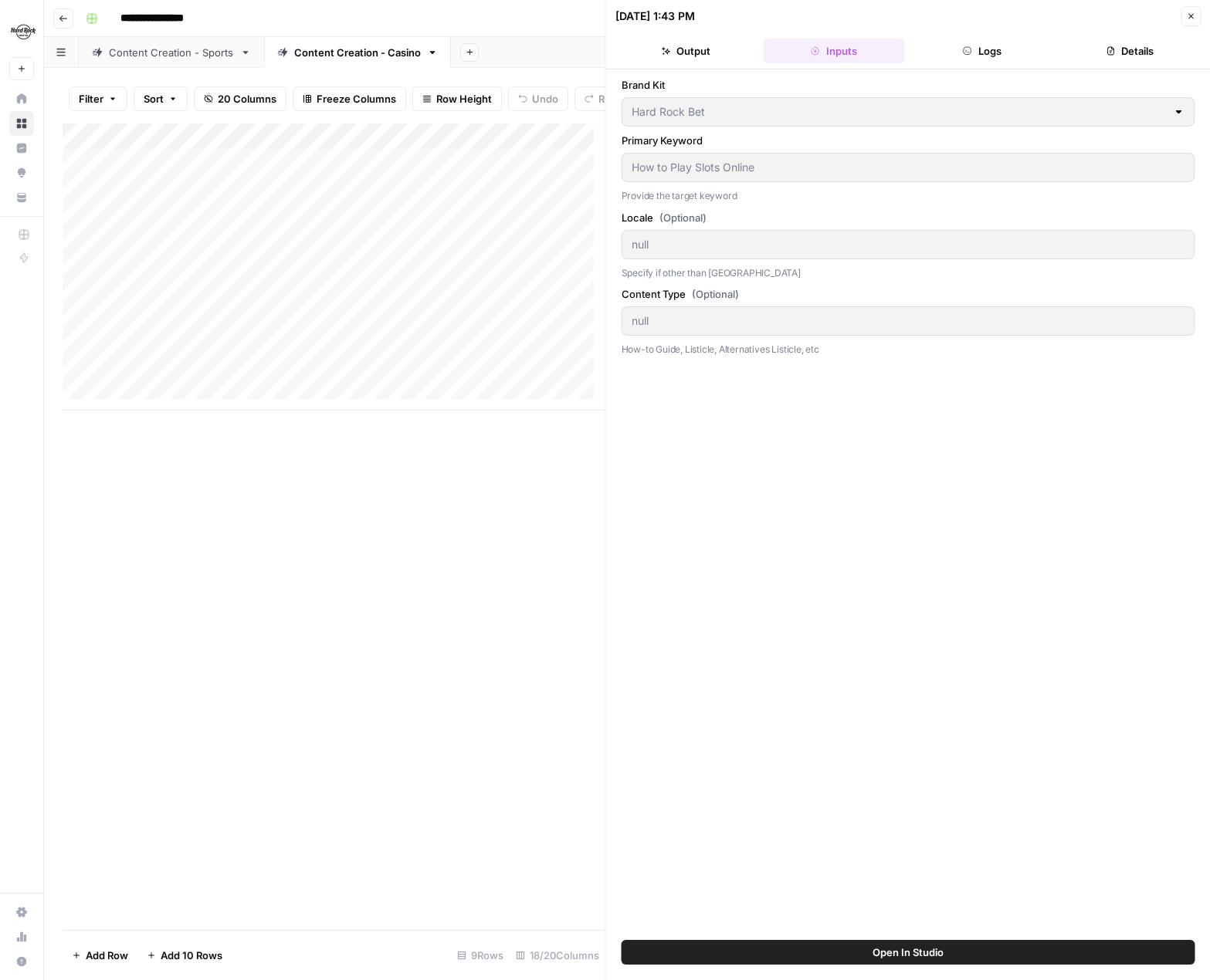
drag, startPoint x: 968, startPoint y: 54, endPoint x: 995, endPoint y: 61, distance: 27.9
click at [970, 56] on button "Logs" at bounding box center [982, 51] width 142 height 25
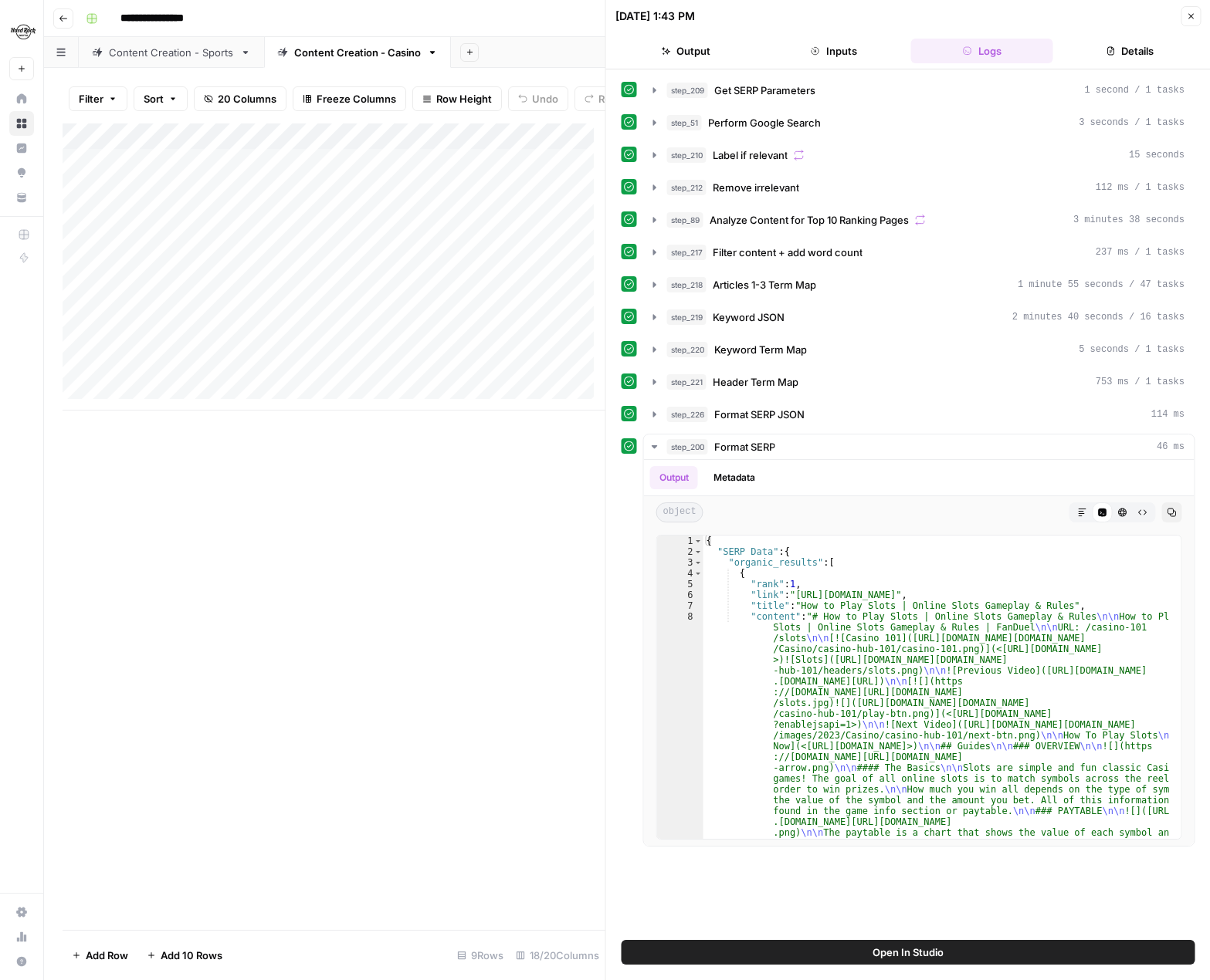
click at [987, 52] on button "Details" at bounding box center [1129, 51] width 142 height 25
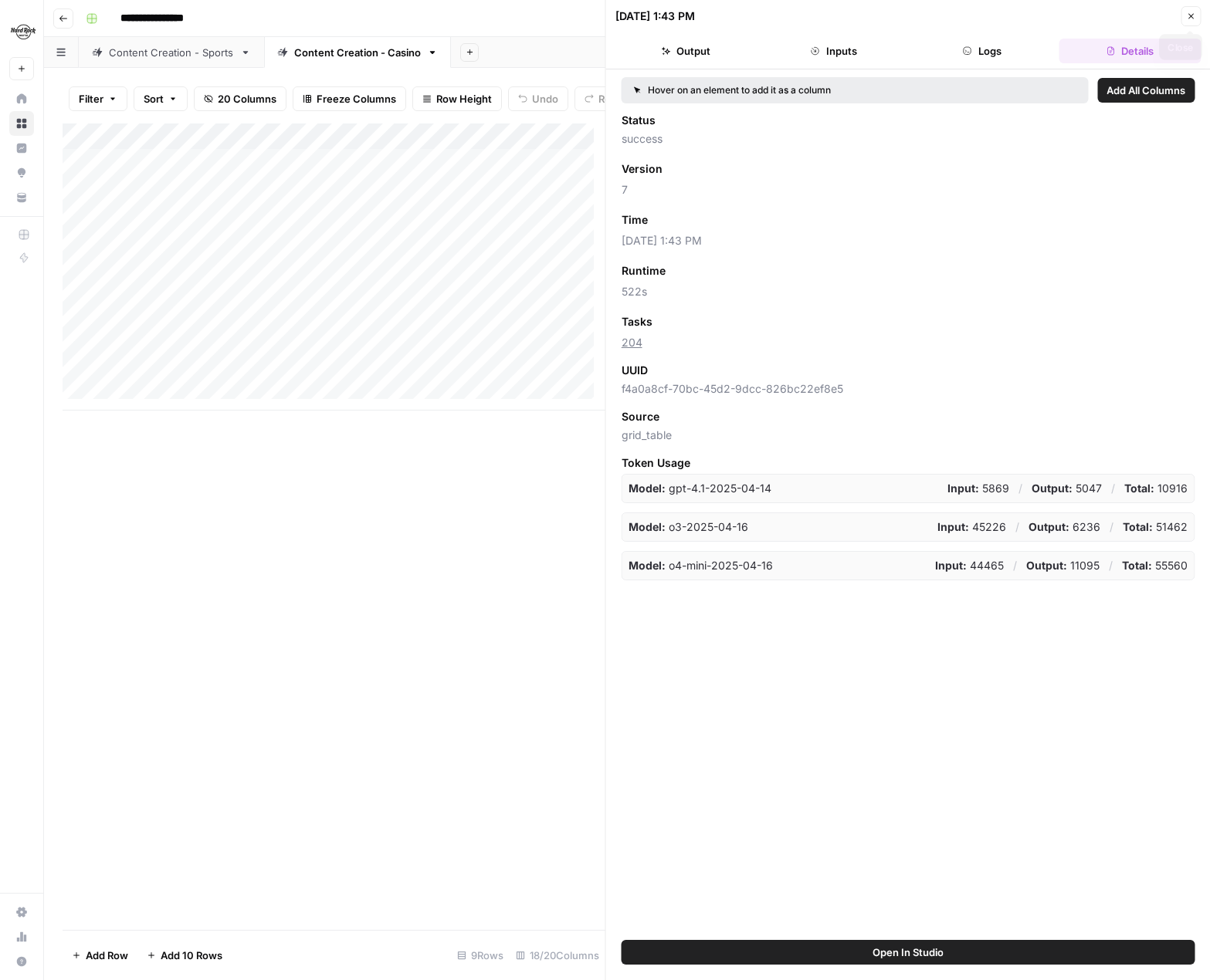
click at [987, 18] on icon "button" at bounding box center [1190, 16] width 9 height 9
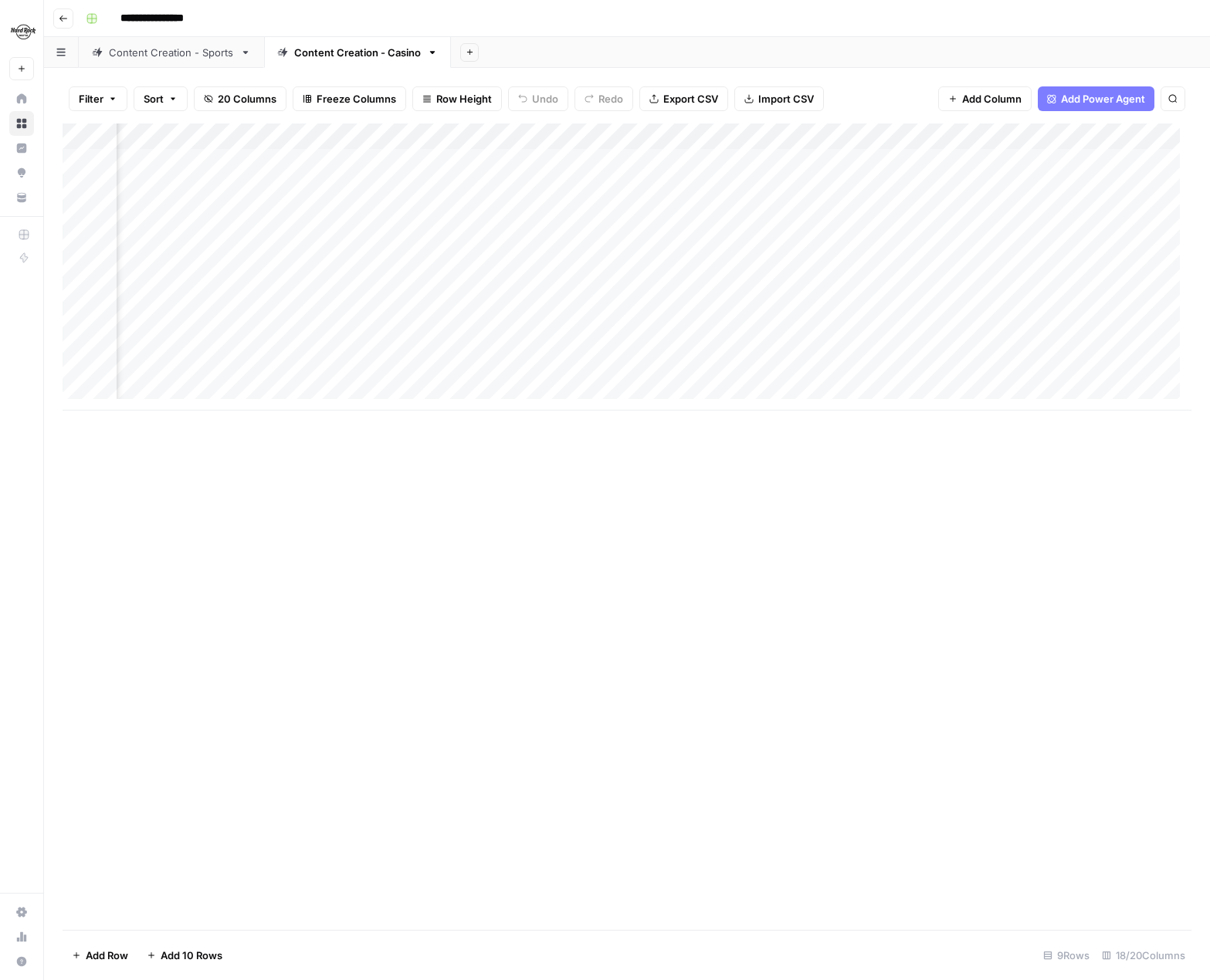
scroll to position [0, 244]
click at [913, 261] on div "Add Column" at bounding box center [627, 268] width 1129 height 287
click at [877, 270] on div "Add Column" at bounding box center [627, 268] width 1129 height 287
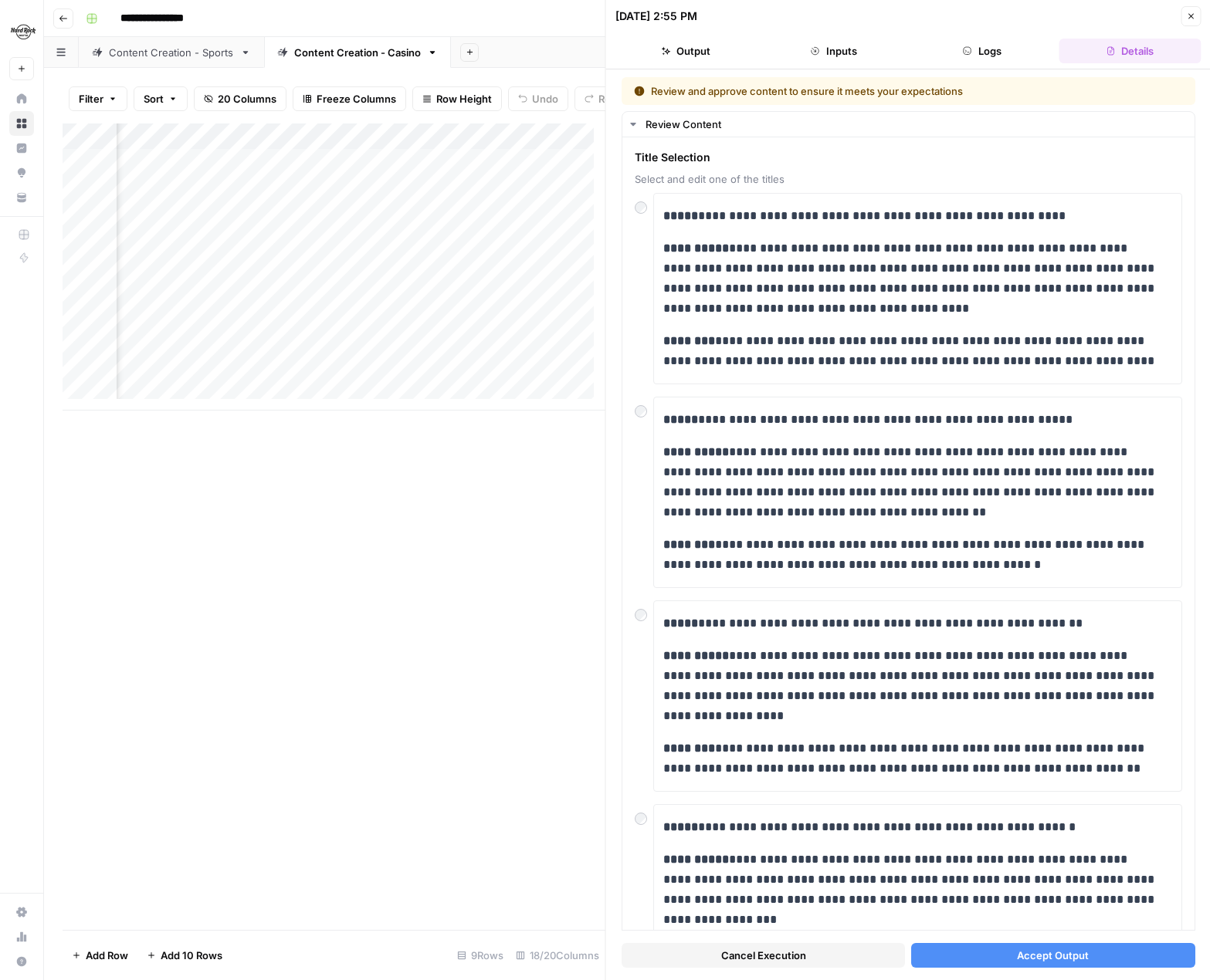
click at [877, 279] on div at bounding box center [919, 267] width 239 height 29
click at [880, 300] on p "**********" at bounding box center [912, 279] width 498 height 80
drag, startPoint x: 862, startPoint y: 287, endPoint x: 831, endPoint y: 291, distance: 31.3
click at [831, 291] on p "**********" at bounding box center [912, 279] width 498 height 80
click at [887, 296] on p "**********" at bounding box center [912, 279] width 498 height 80
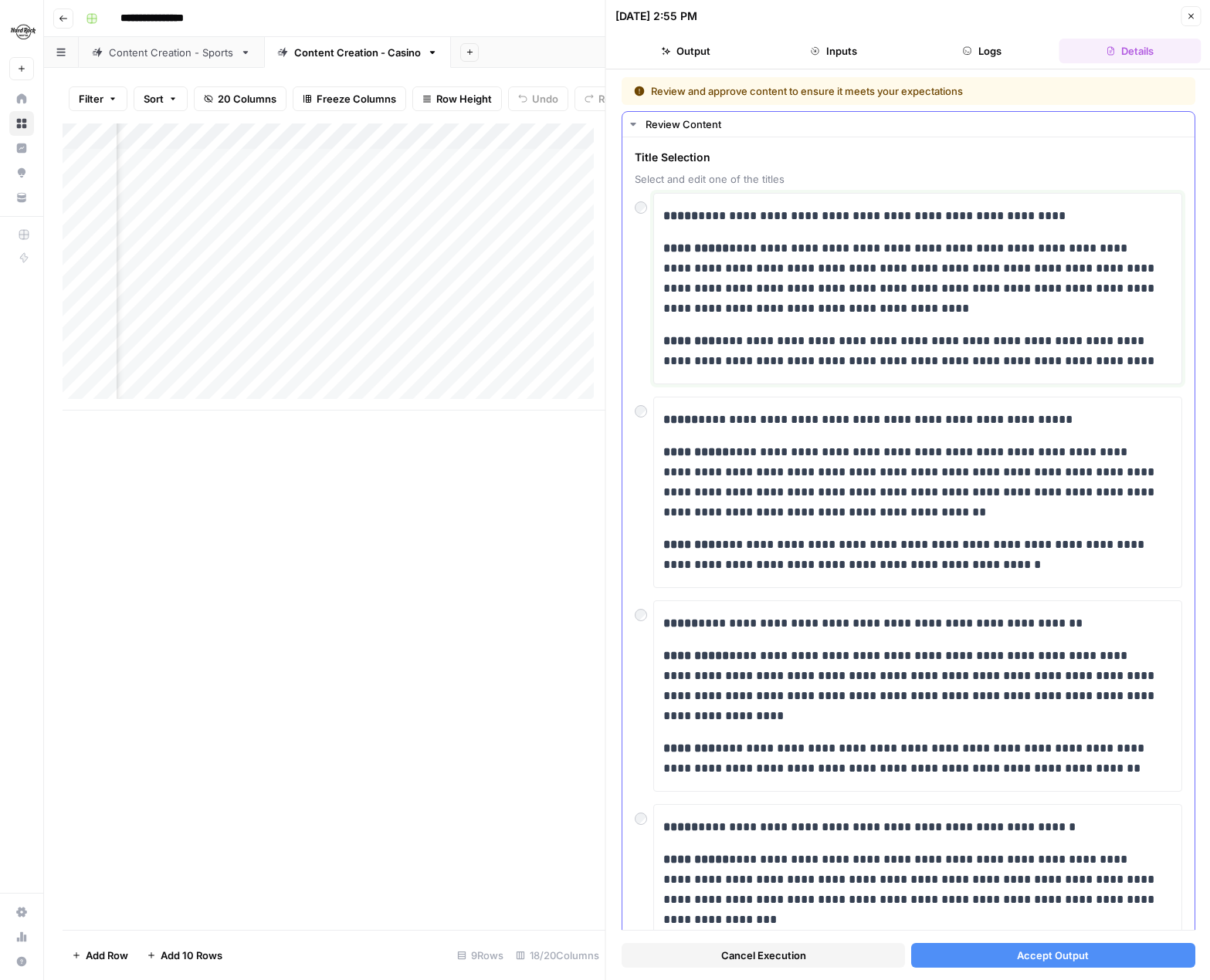
click at [865, 306] on p "**********" at bounding box center [912, 279] width 498 height 80
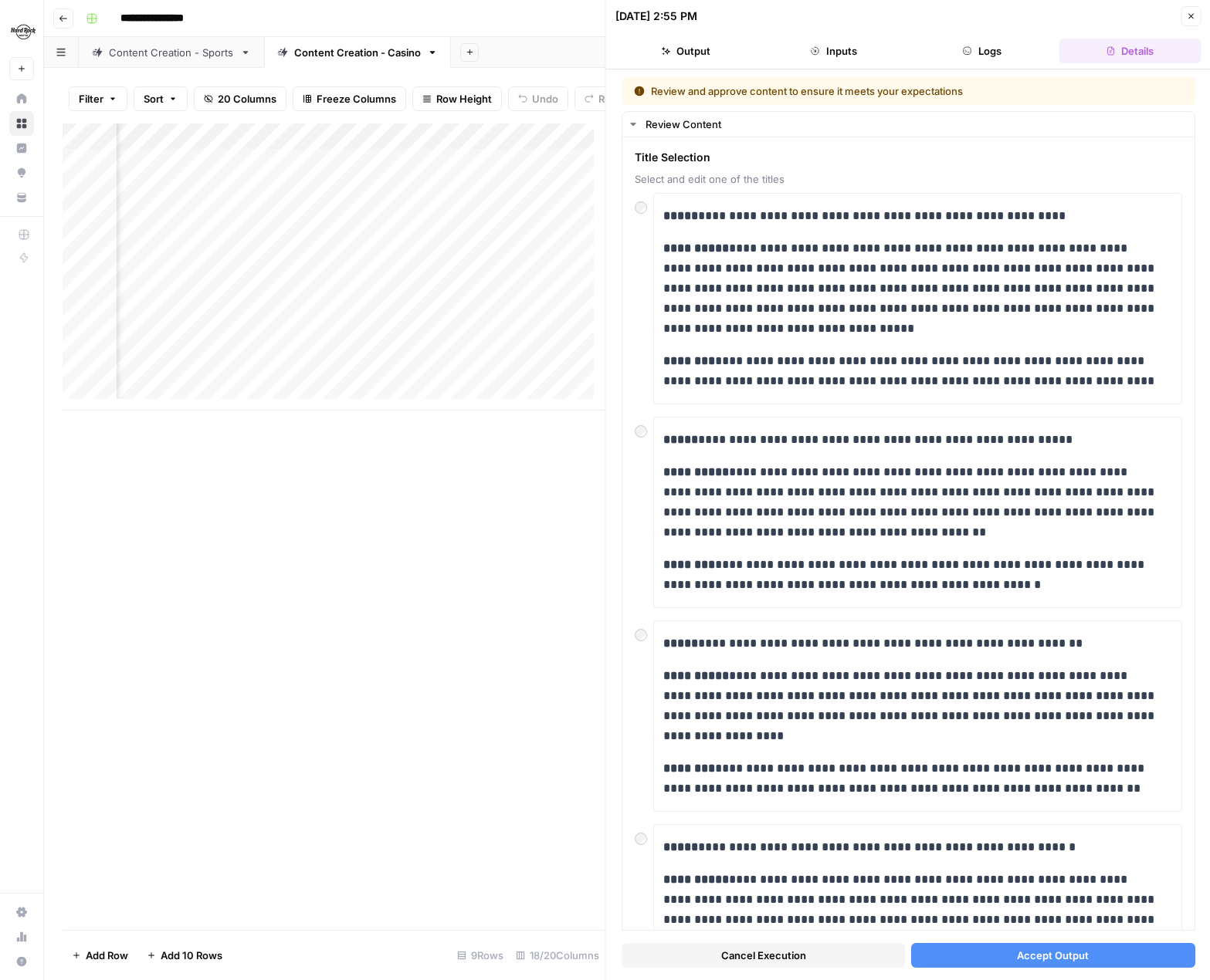
click at [987, 486] on span "Accept Output" at bounding box center [1052, 955] width 72 height 15
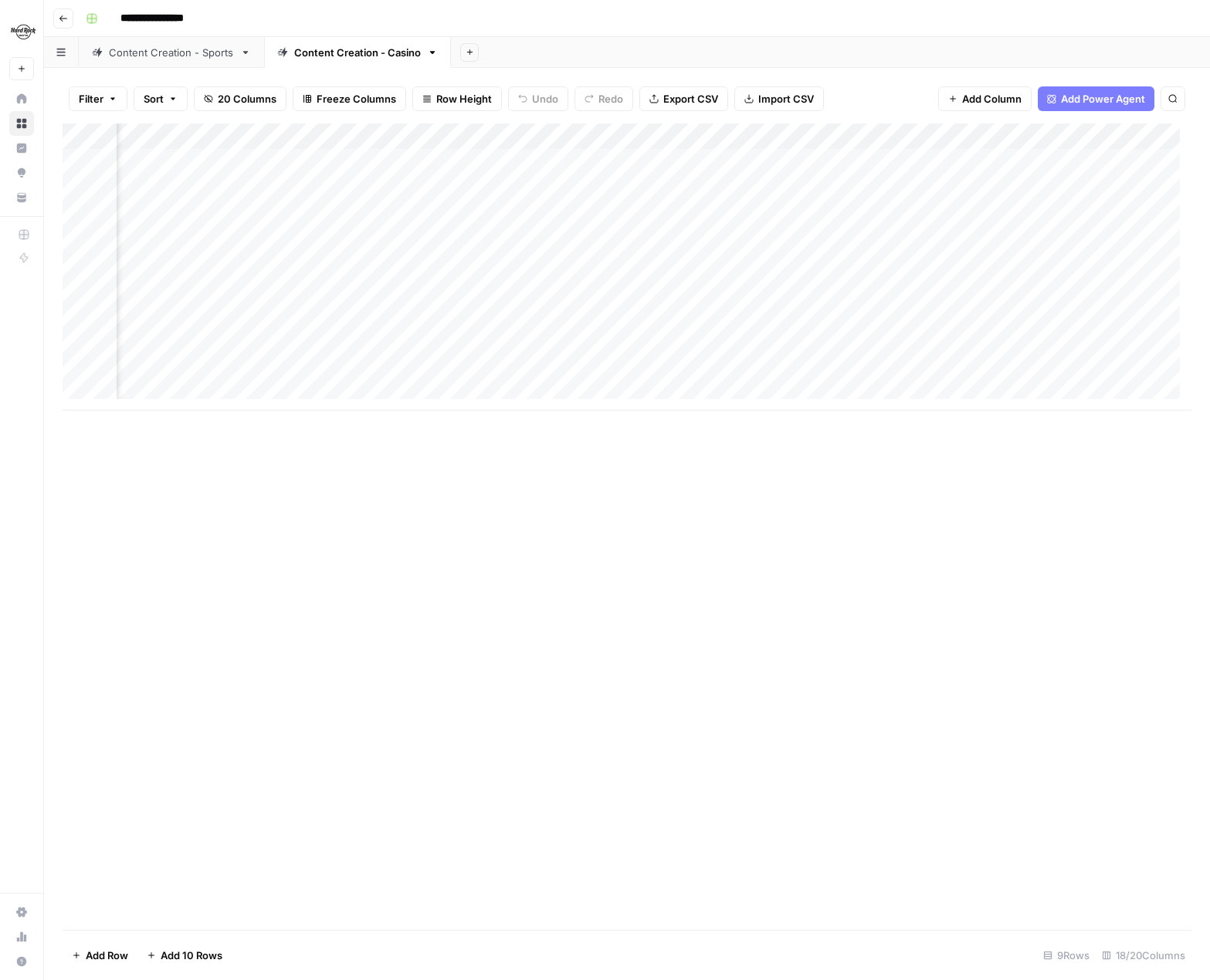
click at [987, 269] on div "Add Column" at bounding box center [627, 268] width 1129 height 287
click at [987, 265] on div "Add Column" at bounding box center [627, 268] width 1129 height 287
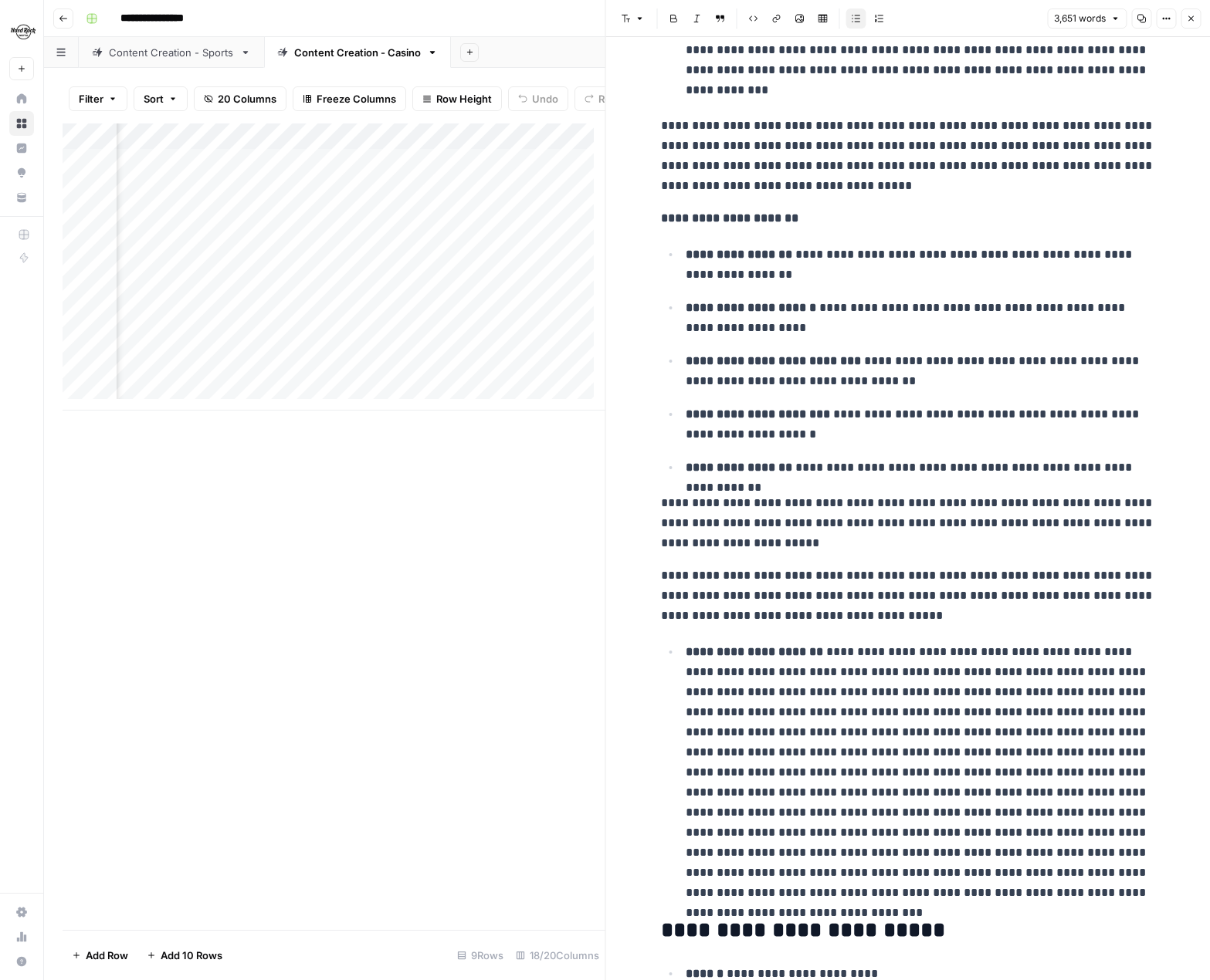
scroll to position [1389, 0]
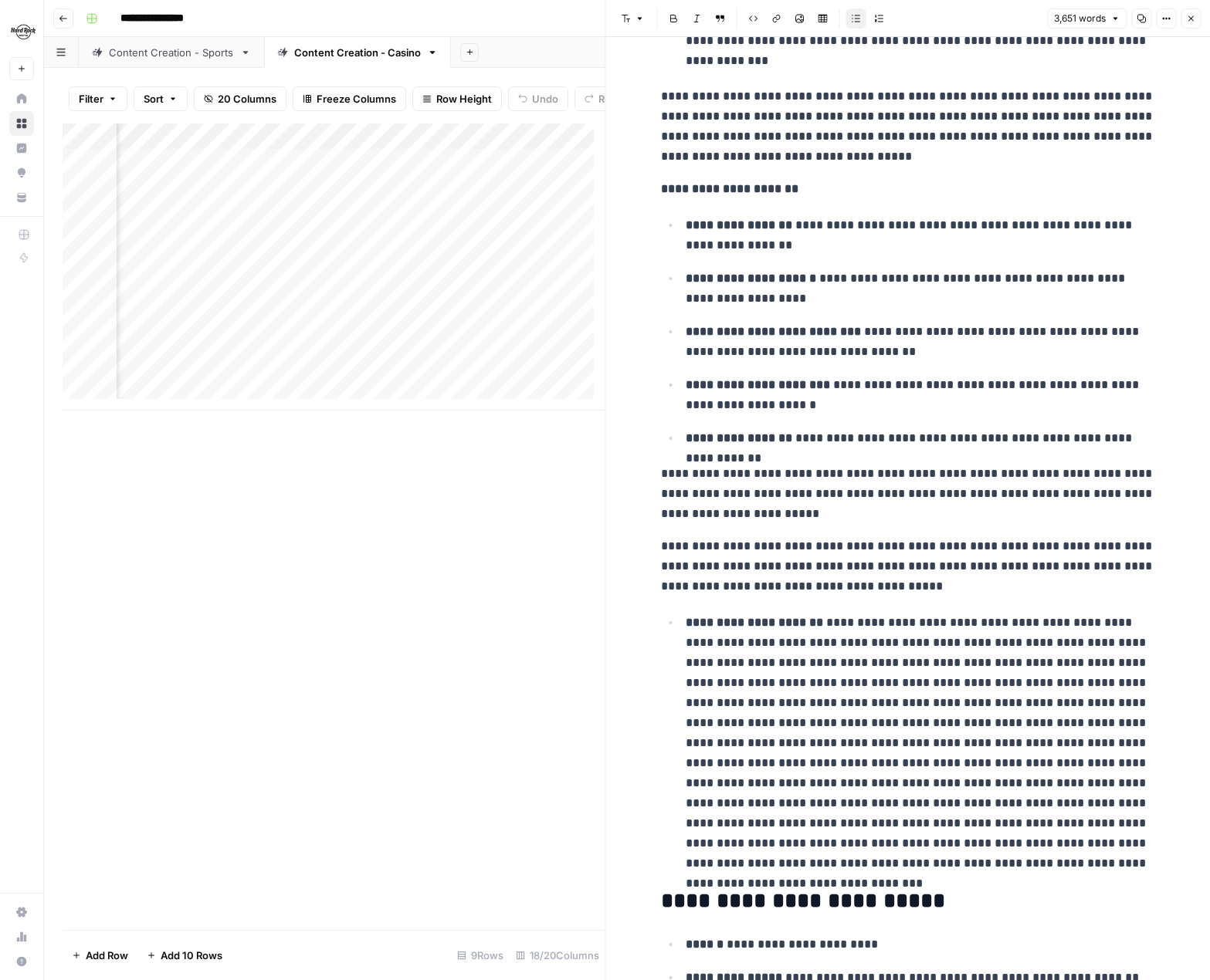
click at [987, 486] on p "**********" at bounding box center [920, 743] width 469 height 261
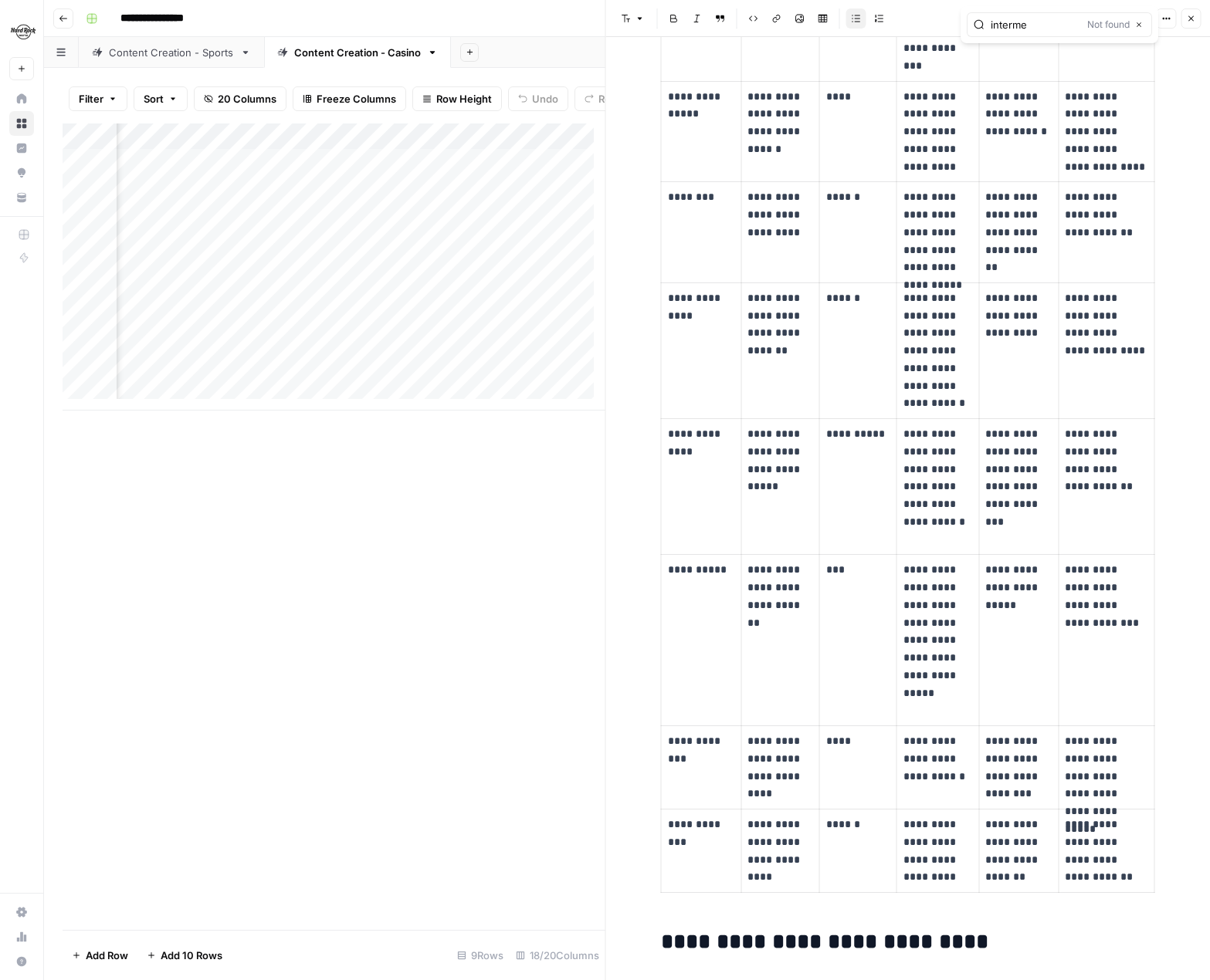
scroll to position [4787, 0]
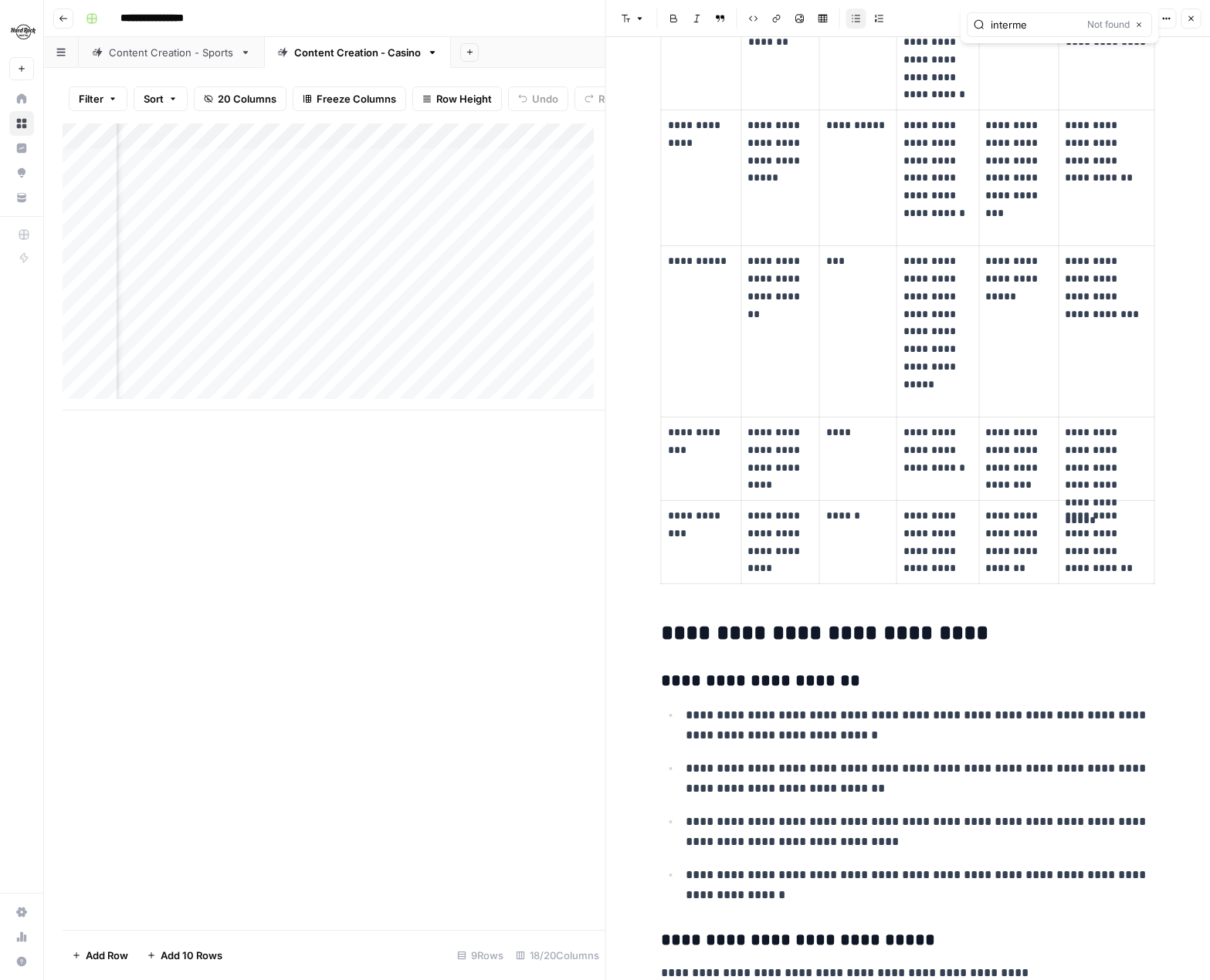
type input "interme"
click at [987, 17] on button "Close" at bounding box center [1190, 19] width 21 height 21
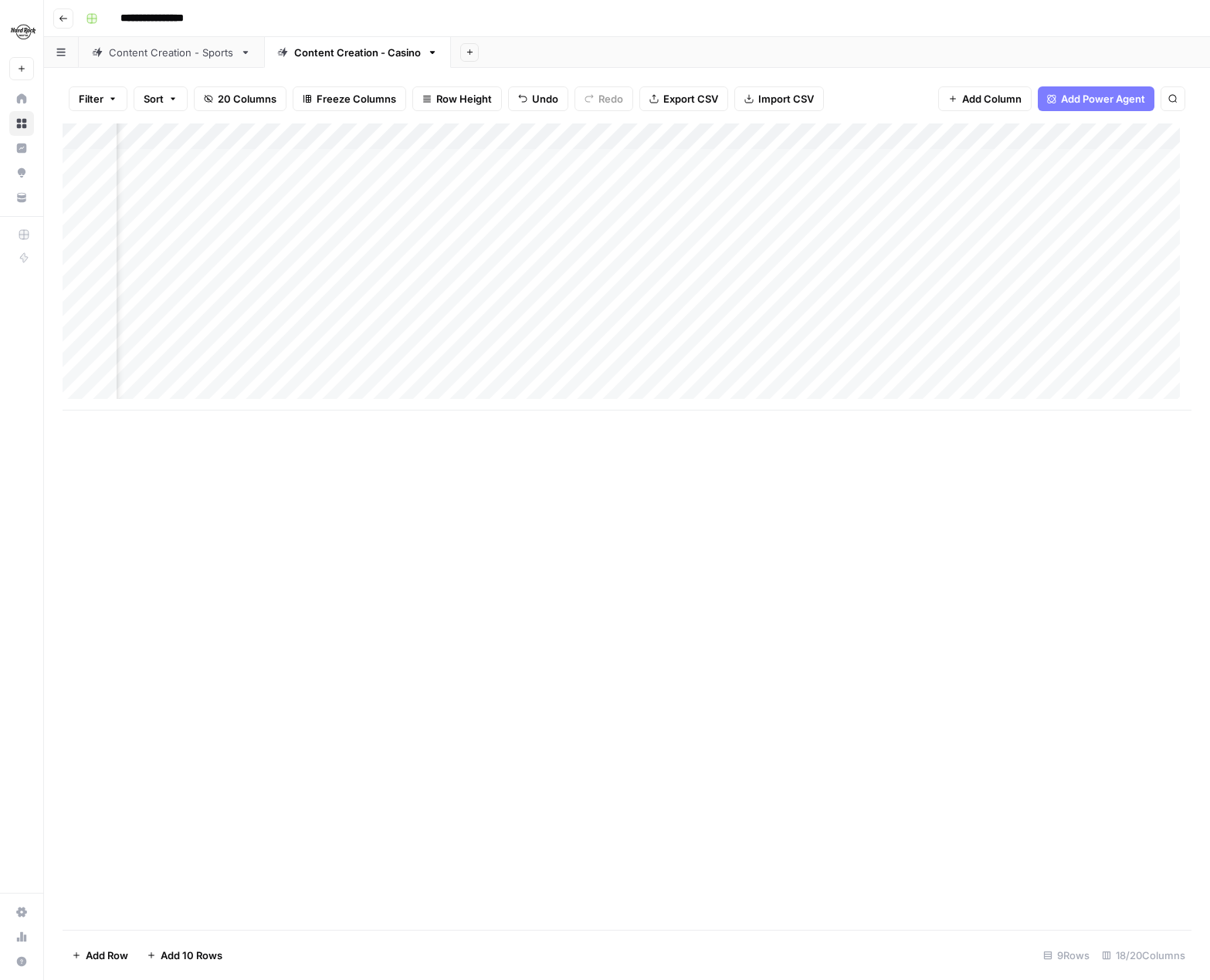
scroll to position [0, 1115]
click at [987, 268] on div "Add Column" at bounding box center [627, 268] width 1129 height 287
click at [912, 265] on div "Add Column" at bounding box center [627, 268] width 1129 height 287
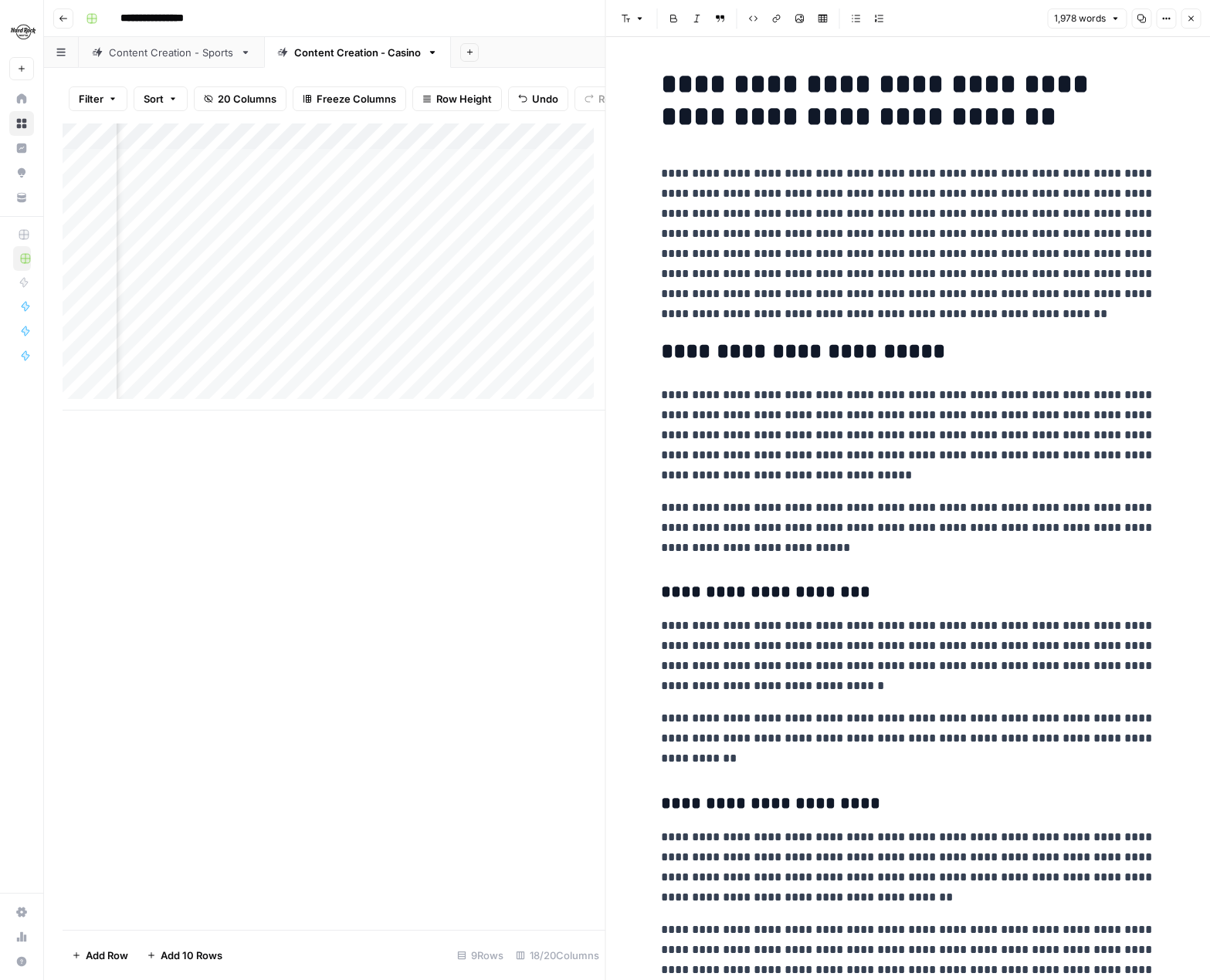
click at [277, 486] on div "Add Column" at bounding box center [333, 527] width 543 height 807
click at [987, 21] on icon "button" at bounding box center [1190, 19] width 9 height 9
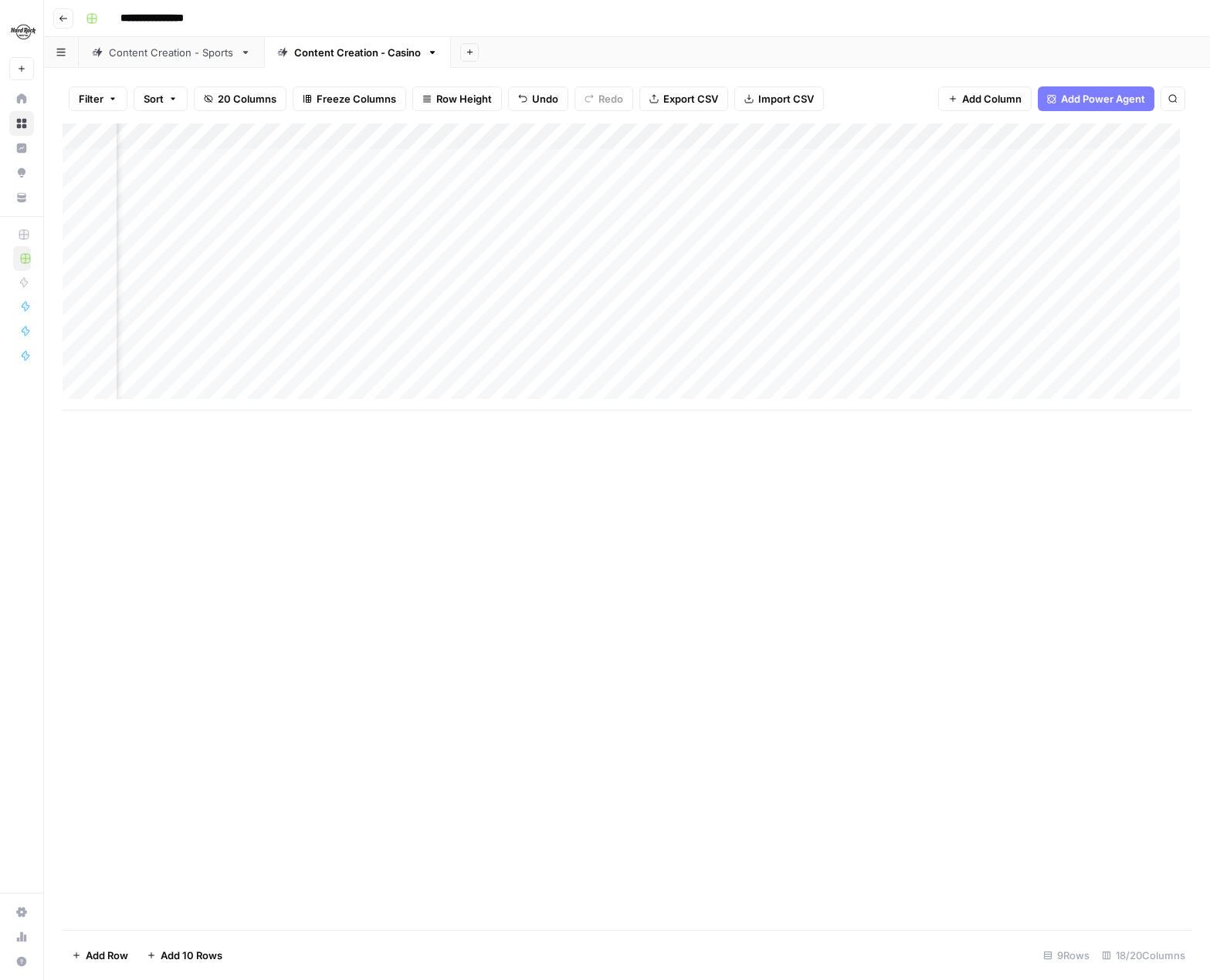
scroll to position [0, 810]
click at [572, 265] on div "Add Column" at bounding box center [627, 268] width 1129 height 287
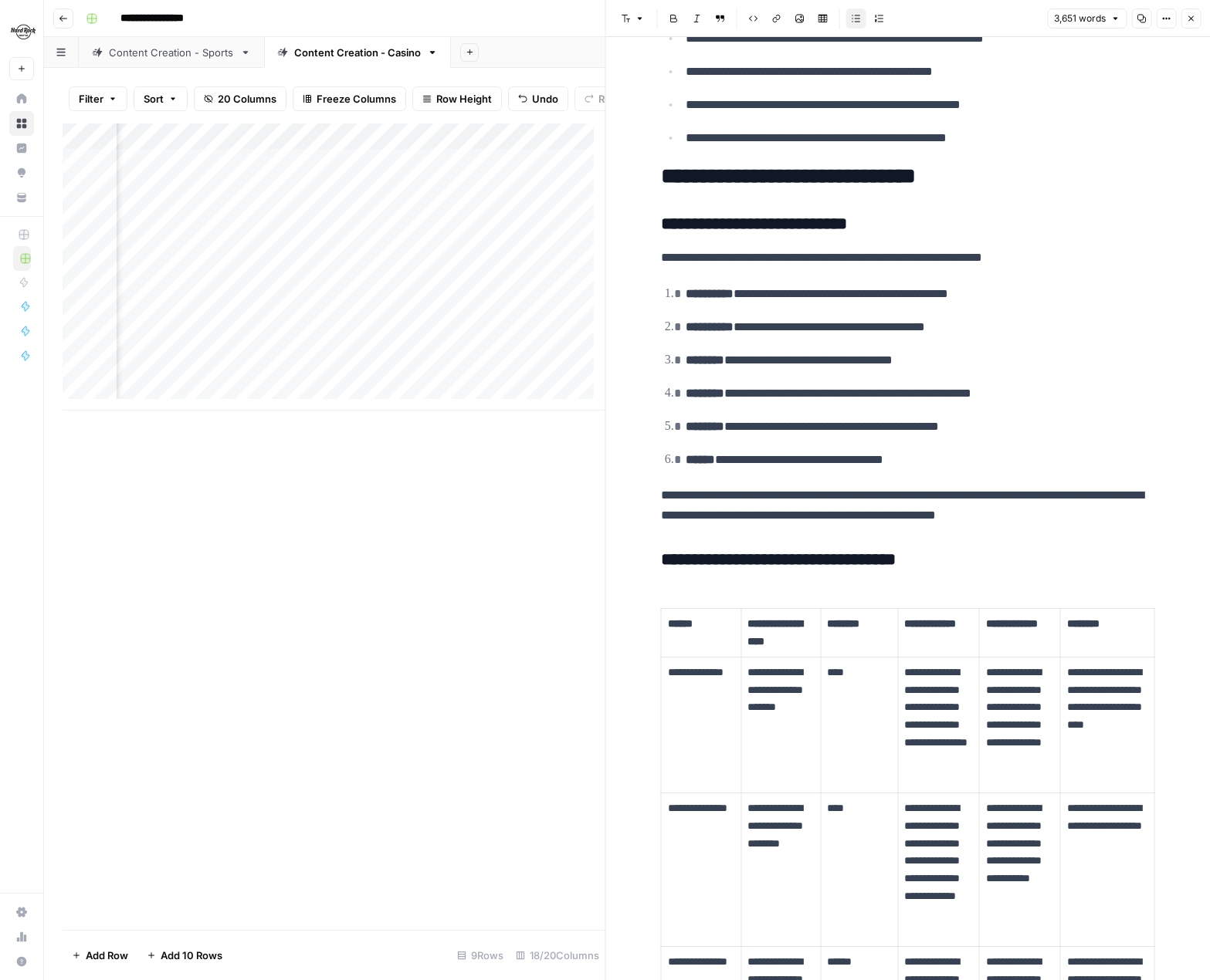
scroll to position [3783, 0]
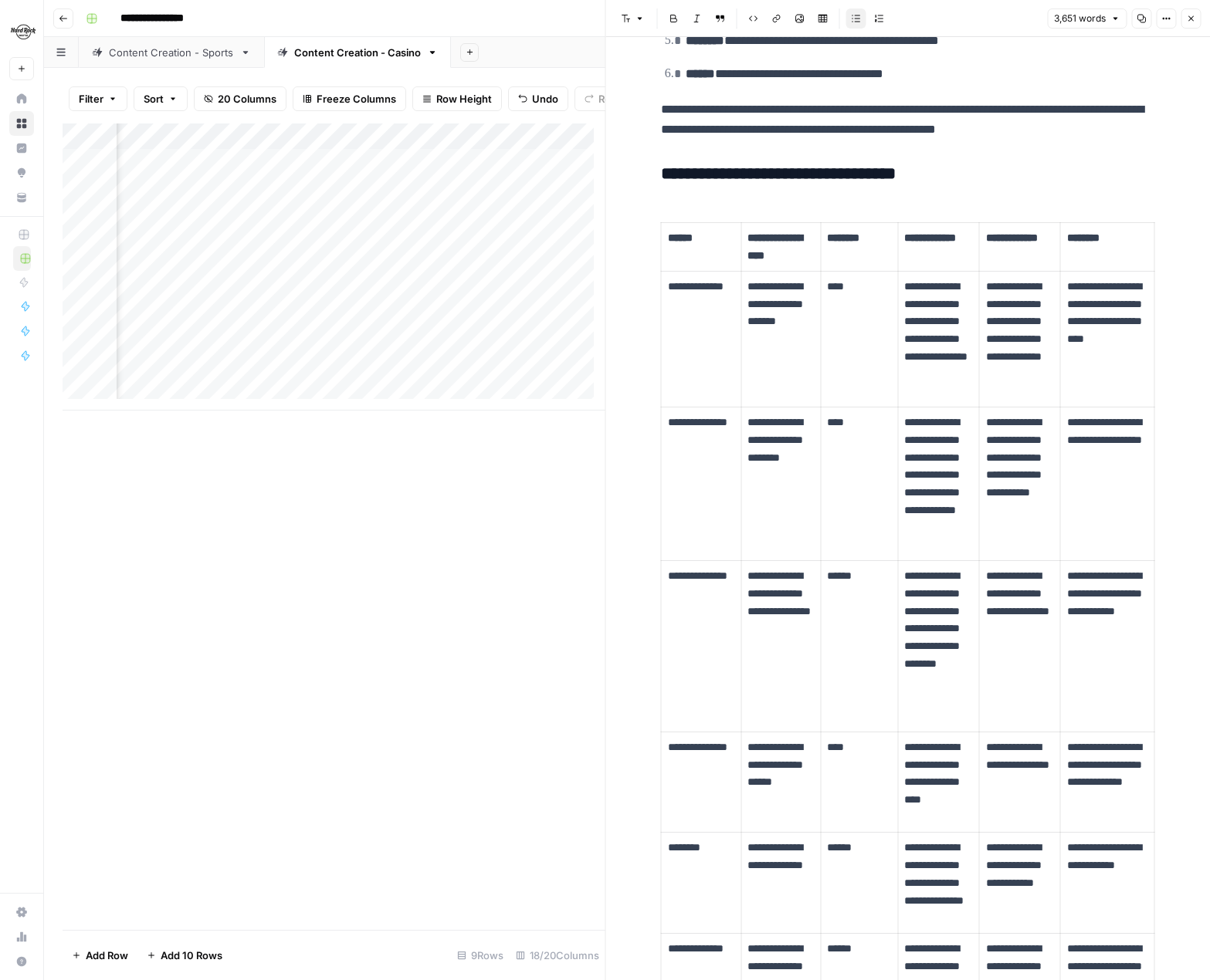
click at [987, 28] on button "Close" at bounding box center [1190, 19] width 21 height 21
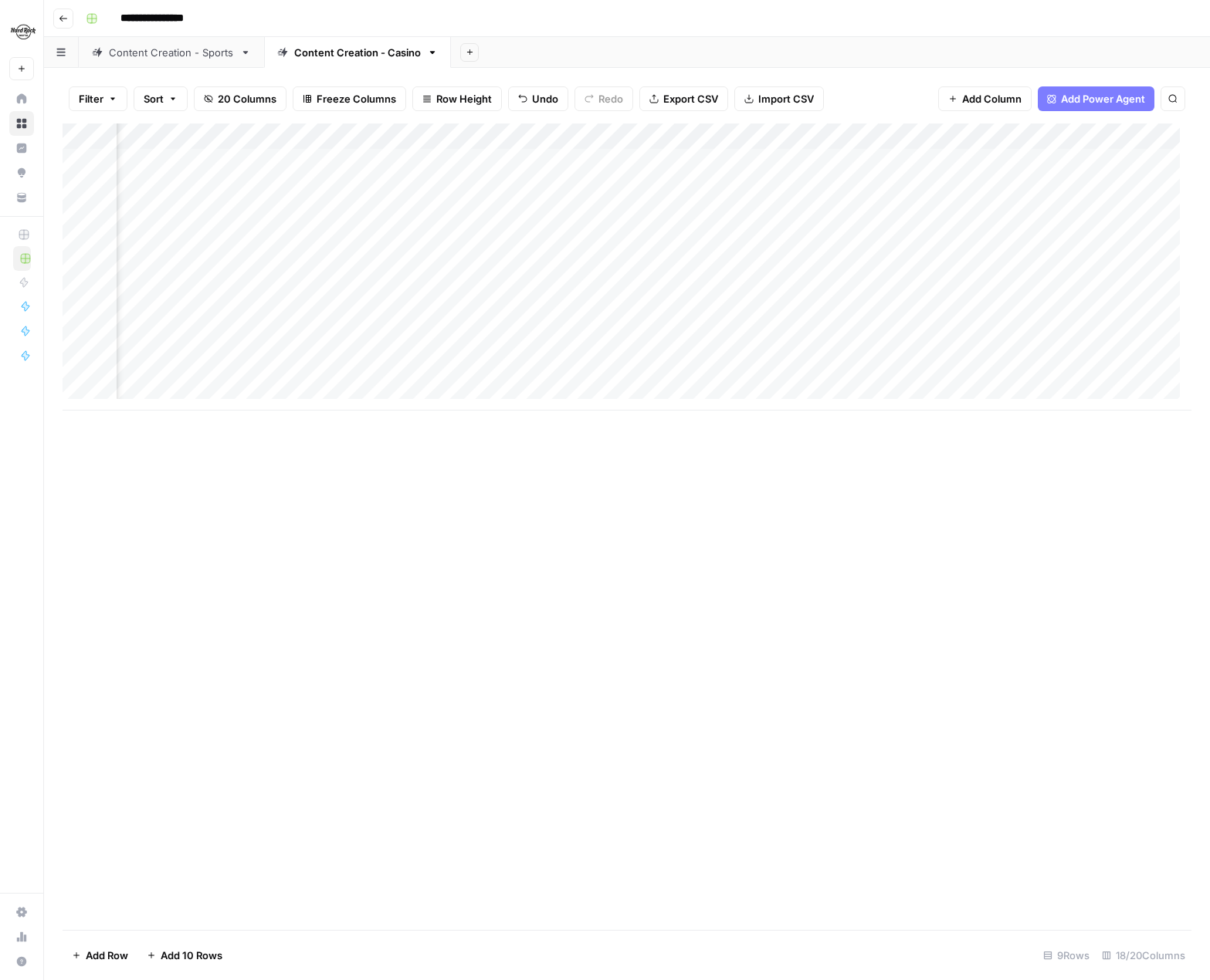
scroll to position [0, 122]
click at [331, 267] on div "Add Column" at bounding box center [627, 268] width 1129 height 287
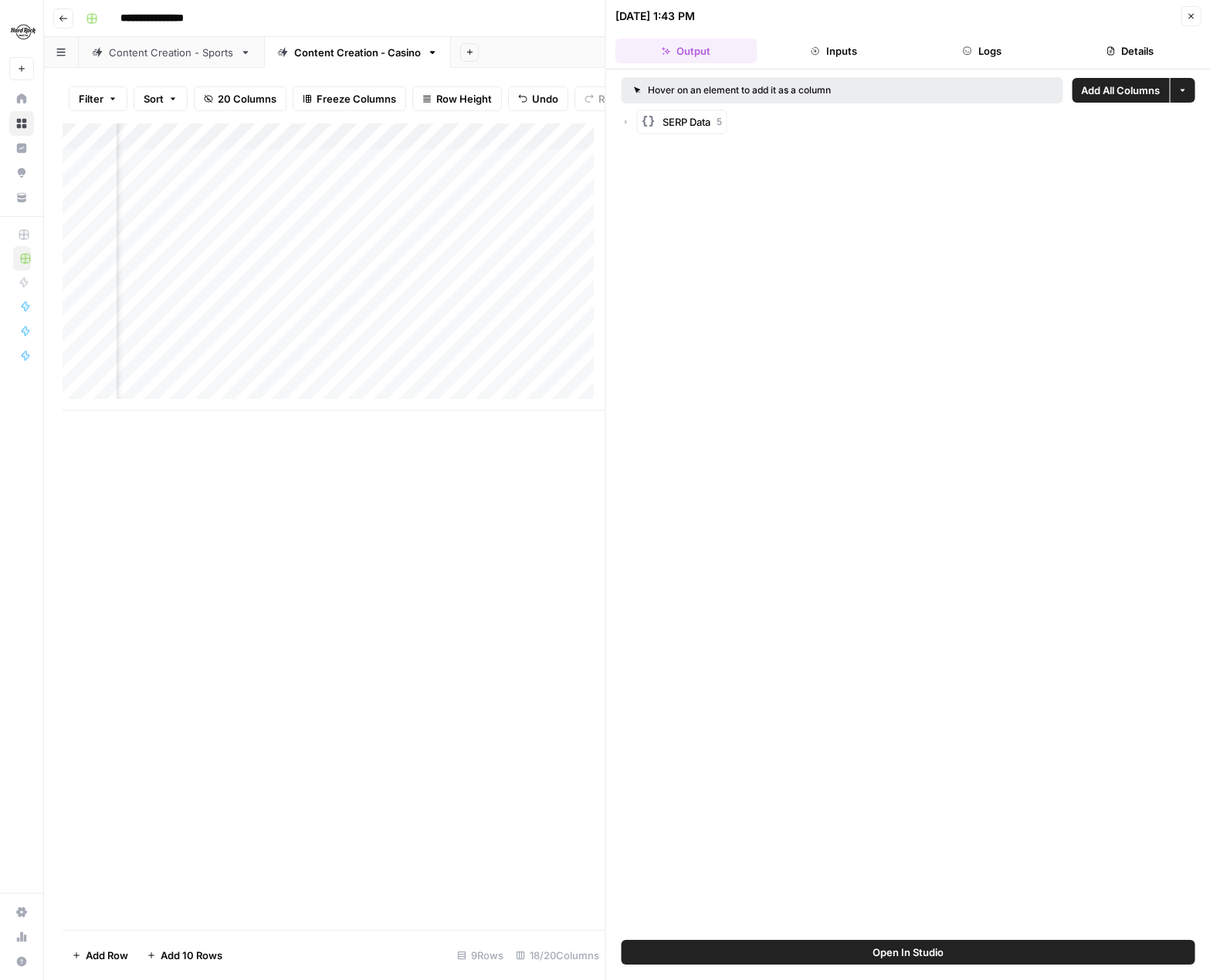
click at [987, 9] on button "Close" at bounding box center [1190, 16] width 21 height 21
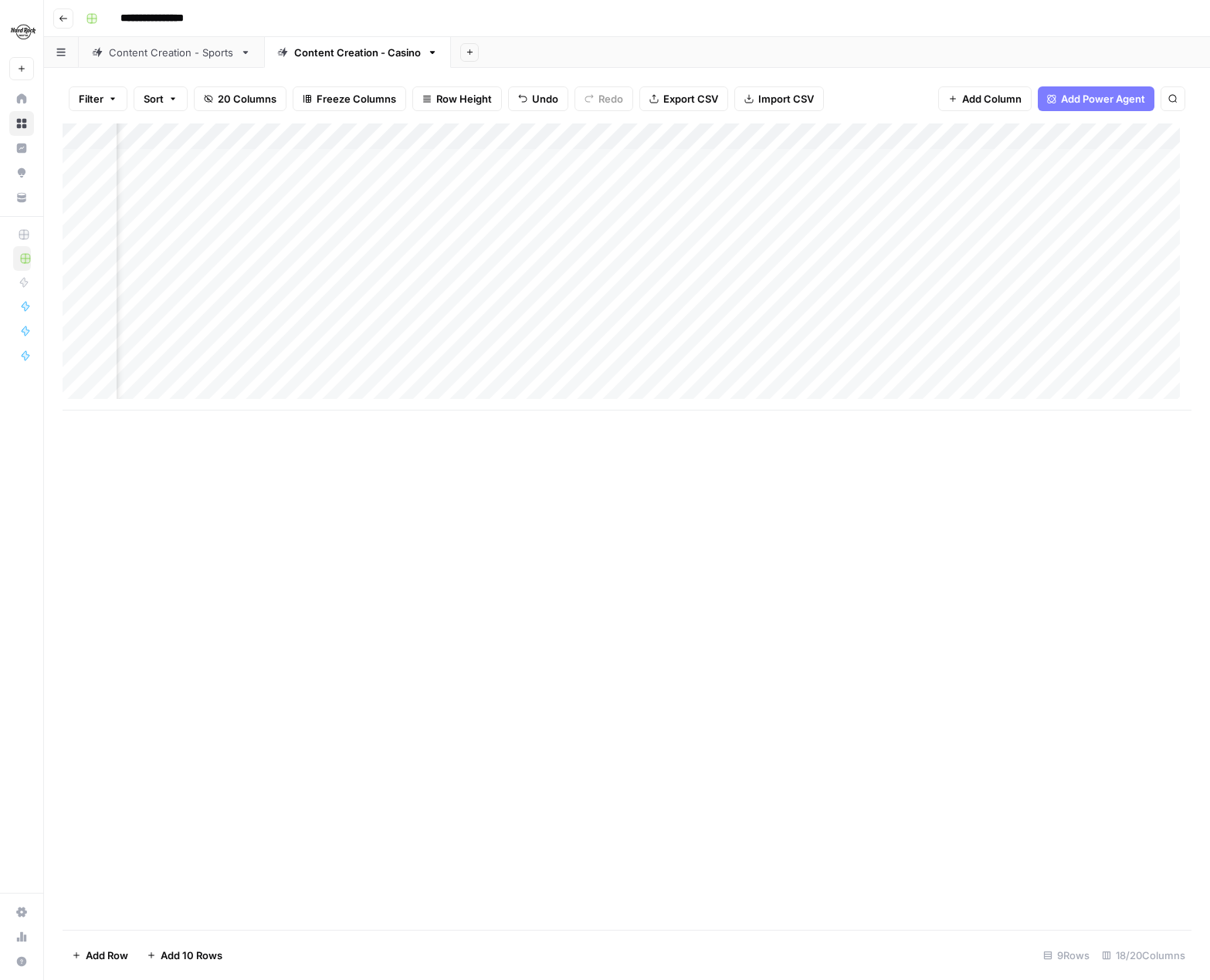
scroll to position [0, 569]
click at [816, 268] on div "Add Column" at bounding box center [627, 268] width 1129 height 287
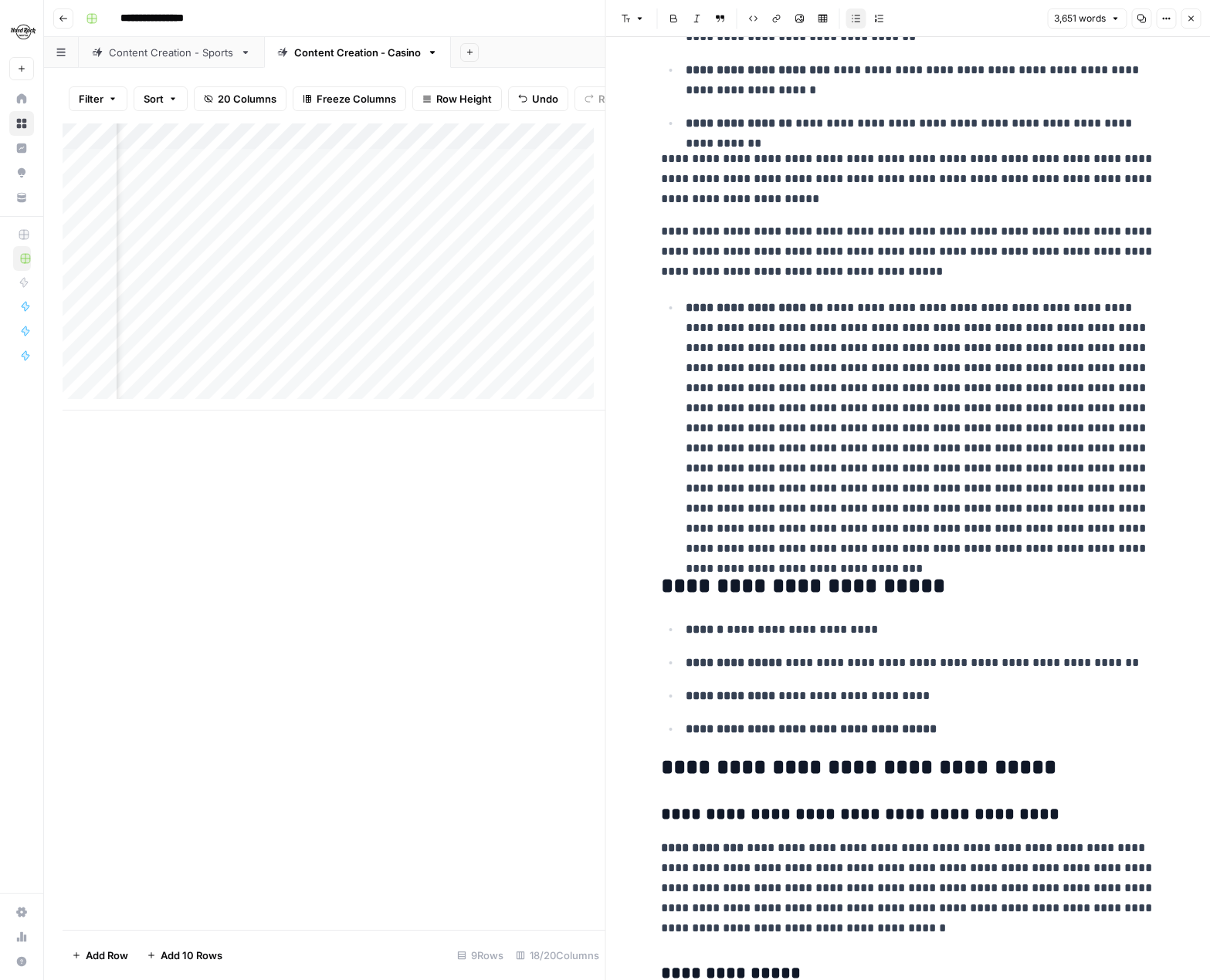
scroll to position [1467, 0]
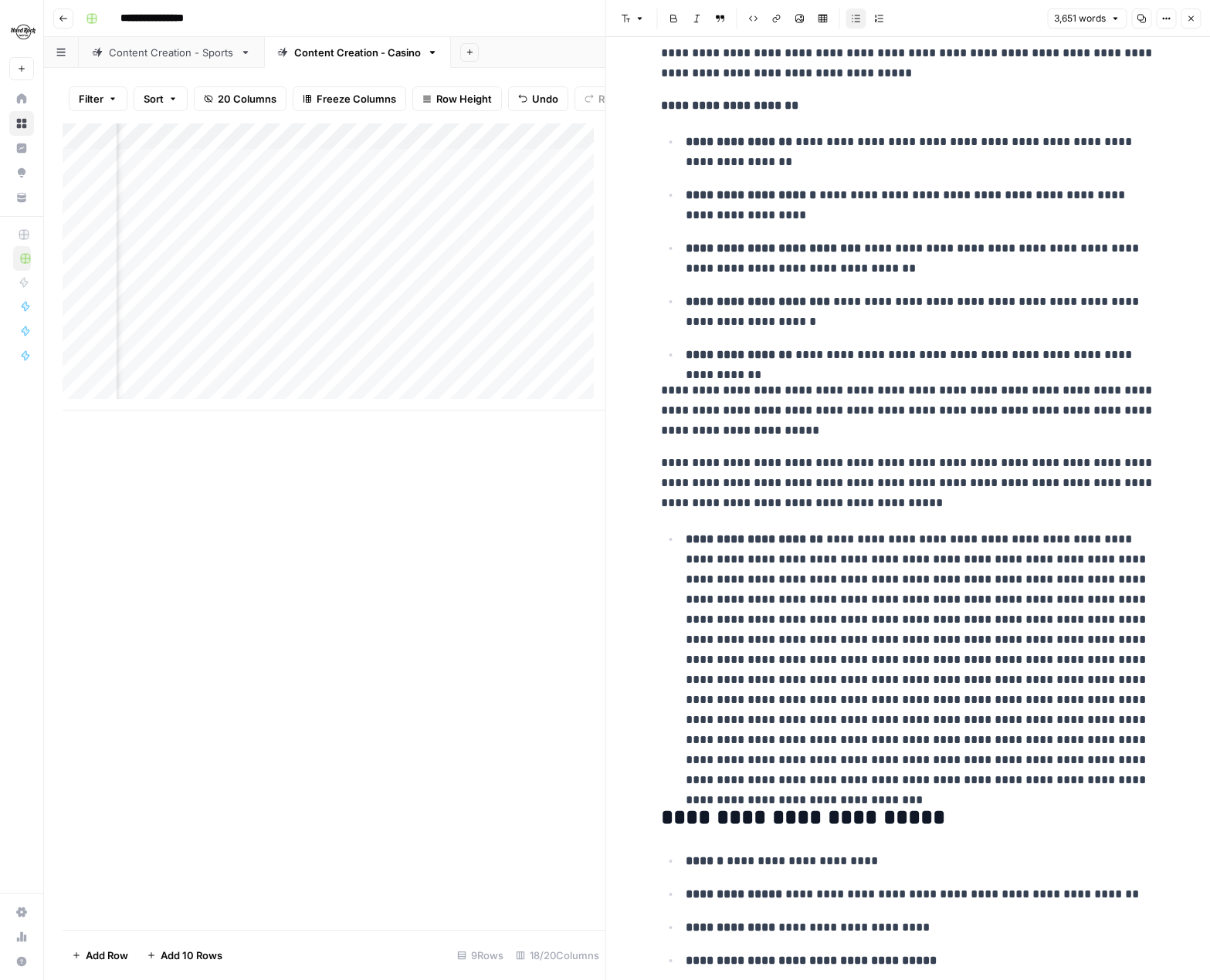
click at [867, 486] on p "**********" at bounding box center [908, 483] width 494 height 61
type input "overly"
click at [987, 21] on icon "button" at bounding box center [1107, 24] width 8 height 8
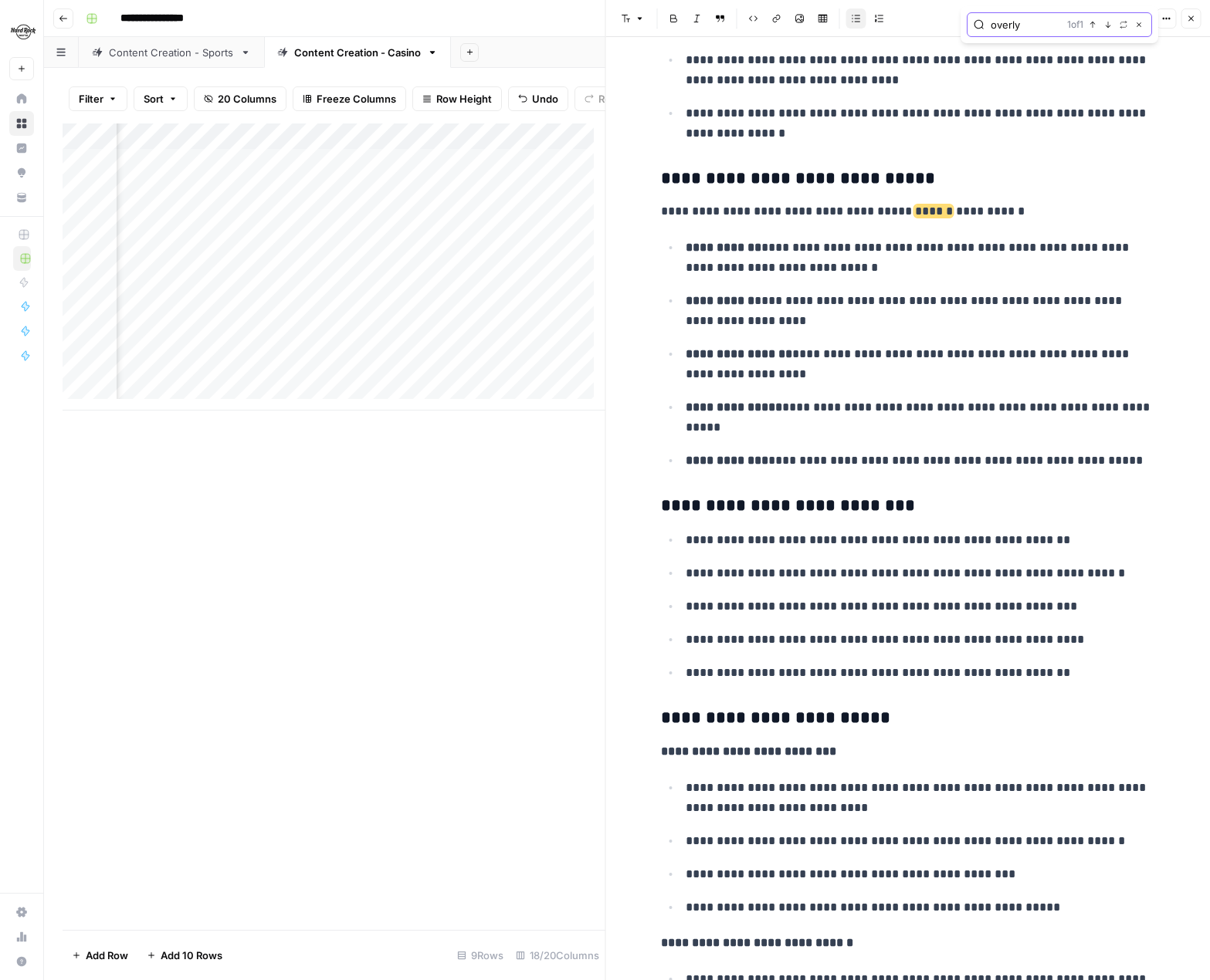
scroll to position [5540, 0]
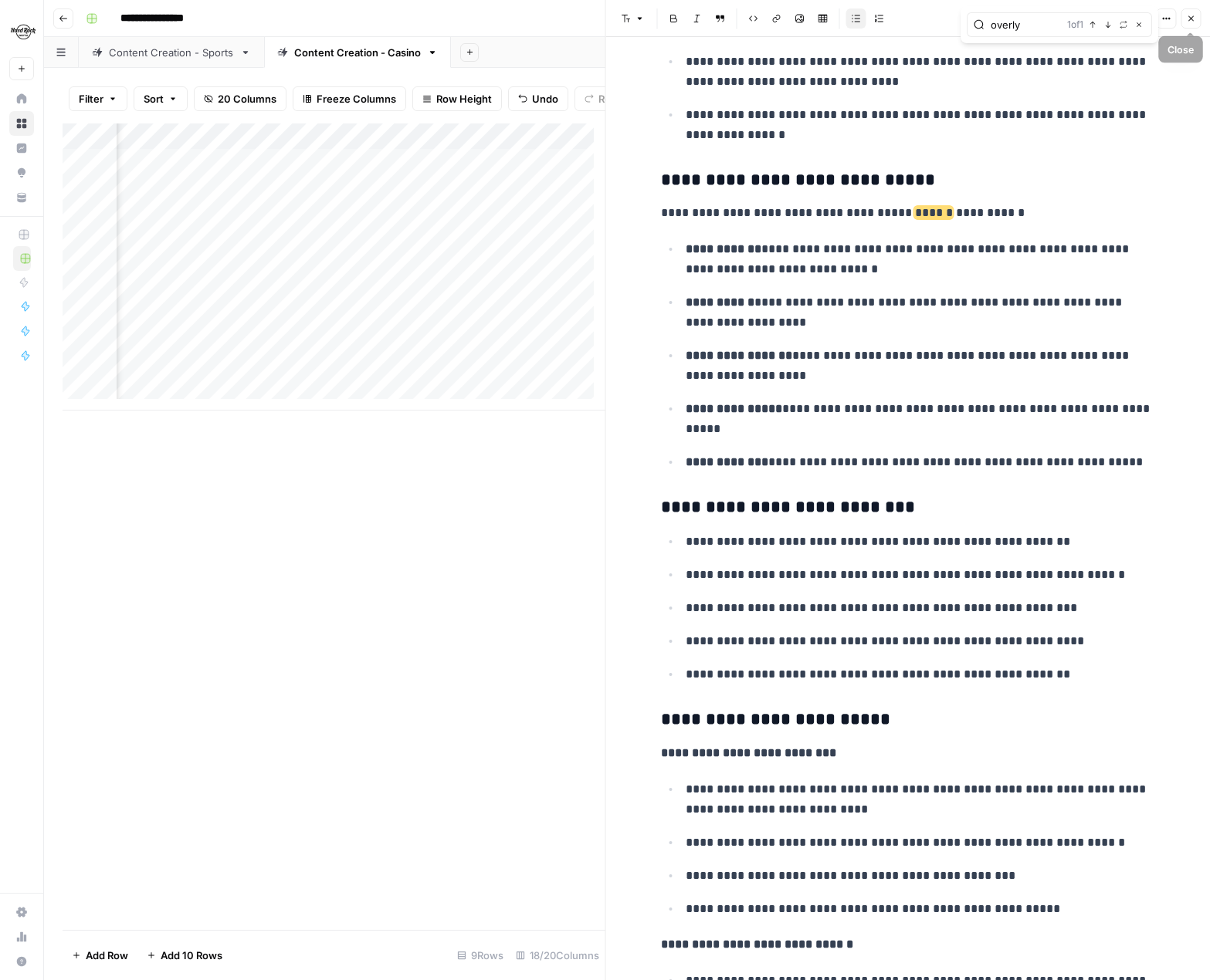
click at [987, 21] on button "Close" at bounding box center [1190, 19] width 21 height 21
